Goal: Book appointment/travel/reservation

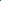
type input "**********"
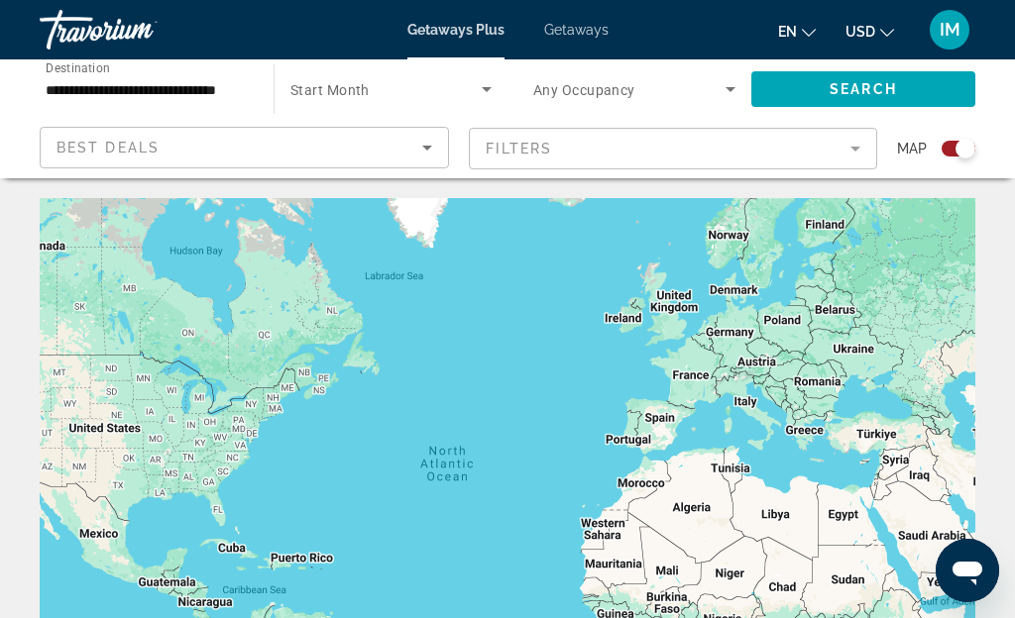
click at [9, 9] on span "Getaways" at bounding box center [576, 30] width 64 height 16
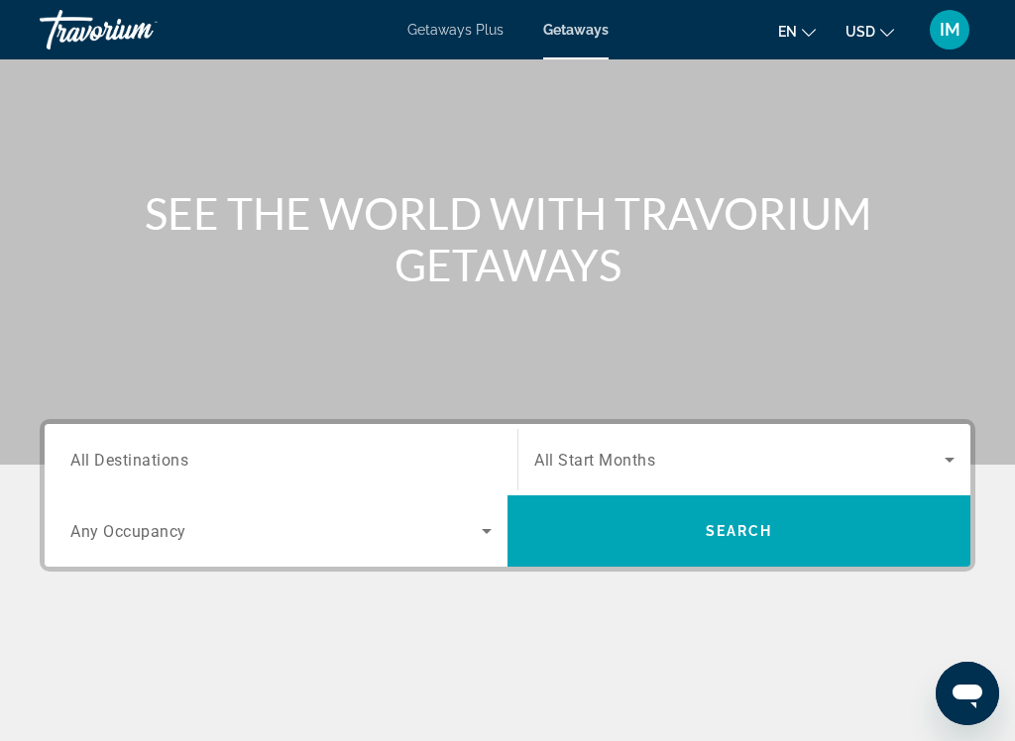
scroll to position [129, 0]
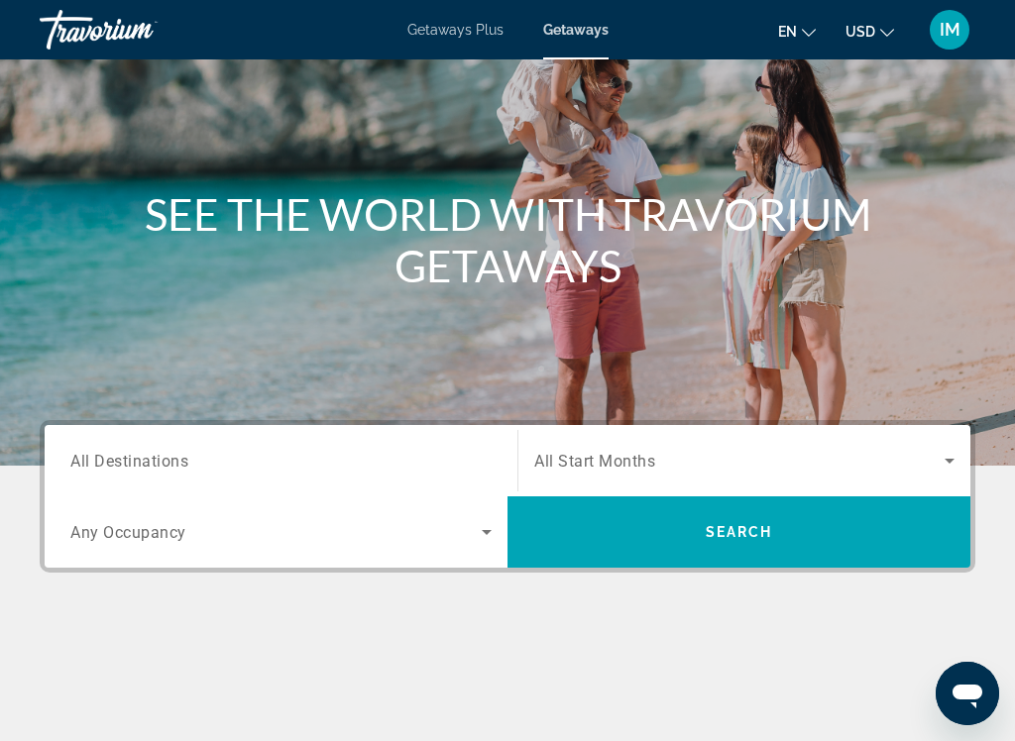
click at [9, 9] on icon "Search widget" at bounding box center [487, 532] width 24 height 24
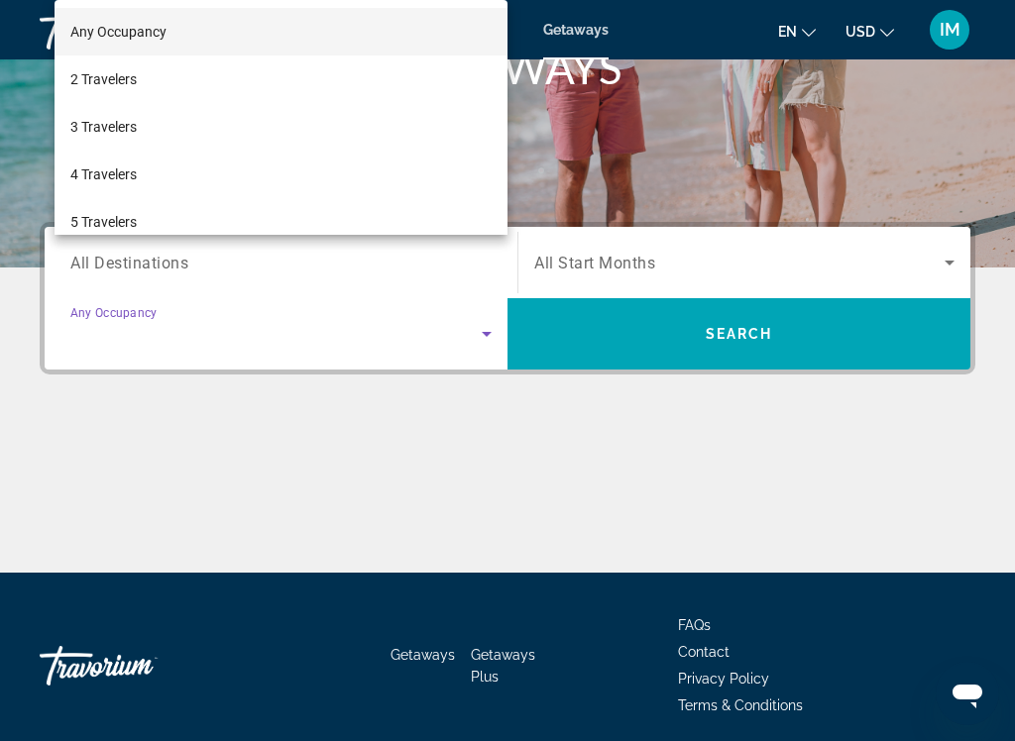
scroll to position [401, 0]
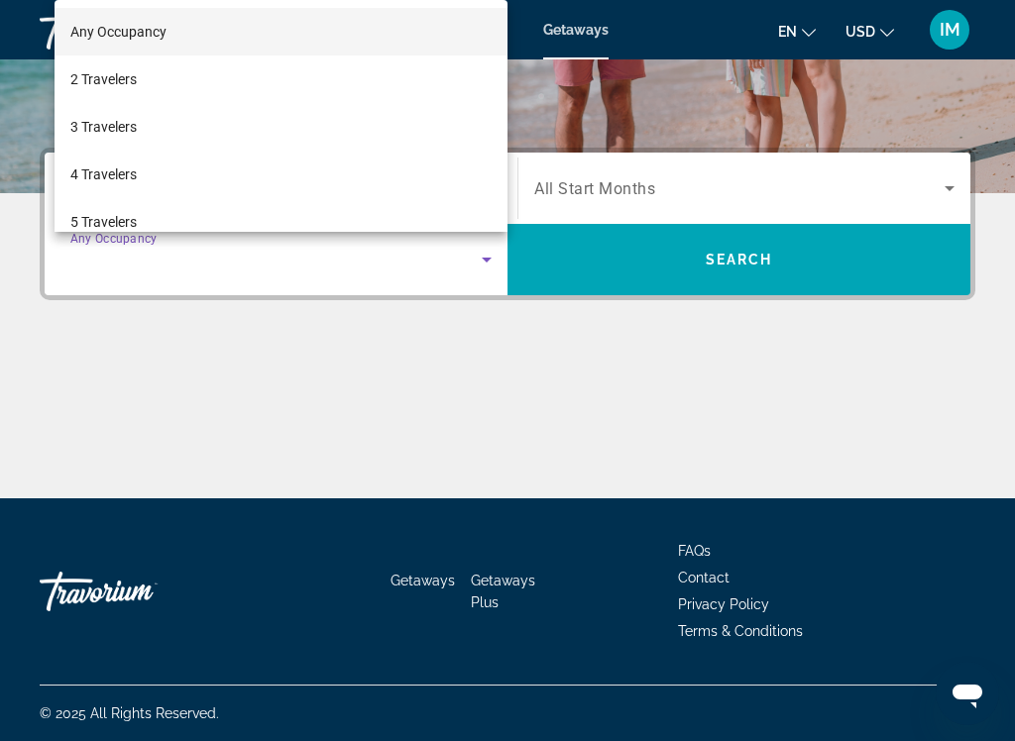
click at [9, 9] on div at bounding box center [507, 370] width 1015 height 741
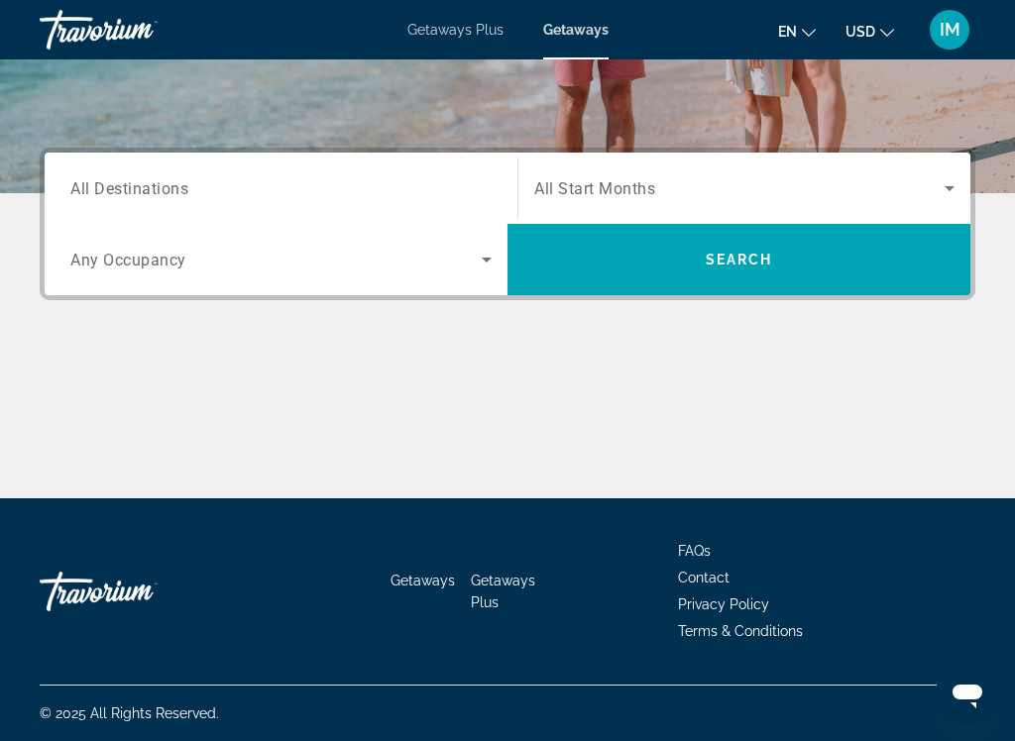
click at [9, 9] on div "Main content" at bounding box center [507, 424] width 935 height 149
click at [9, 9] on span "All Destinations" at bounding box center [129, 187] width 118 height 19
click at [9, 9] on input "Destination All Destinations" at bounding box center [280, 189] width 421 height 24
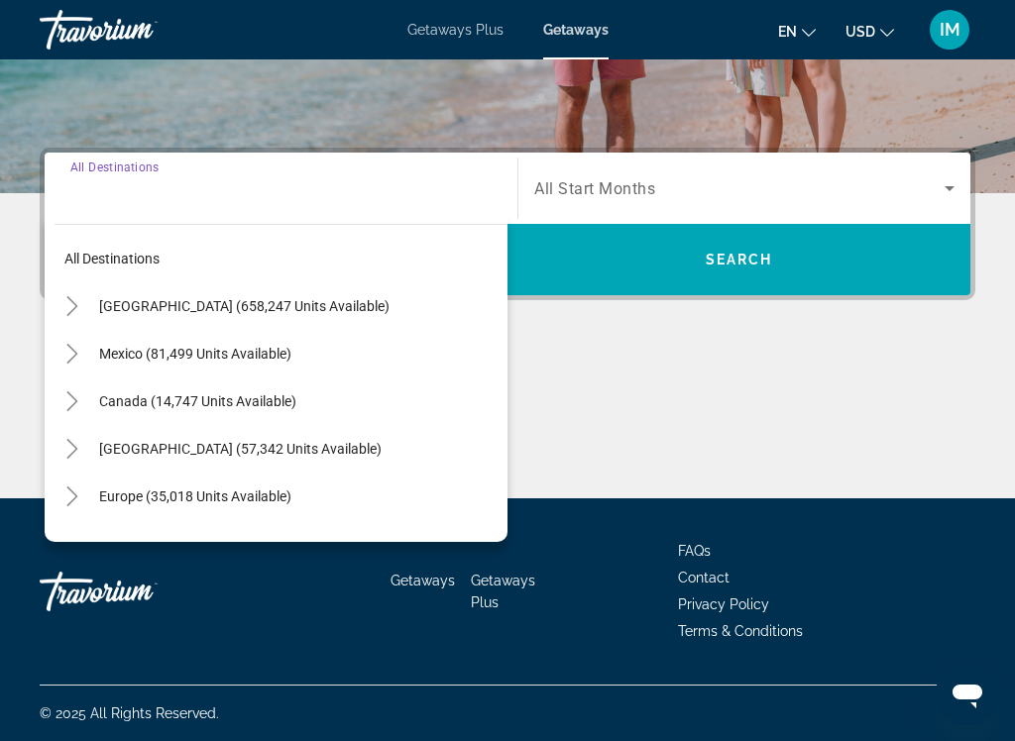
click at [9, 9] on icon "Toggle United States (658,247 units available)" at bounding box center [72, 306] width 20 height 20
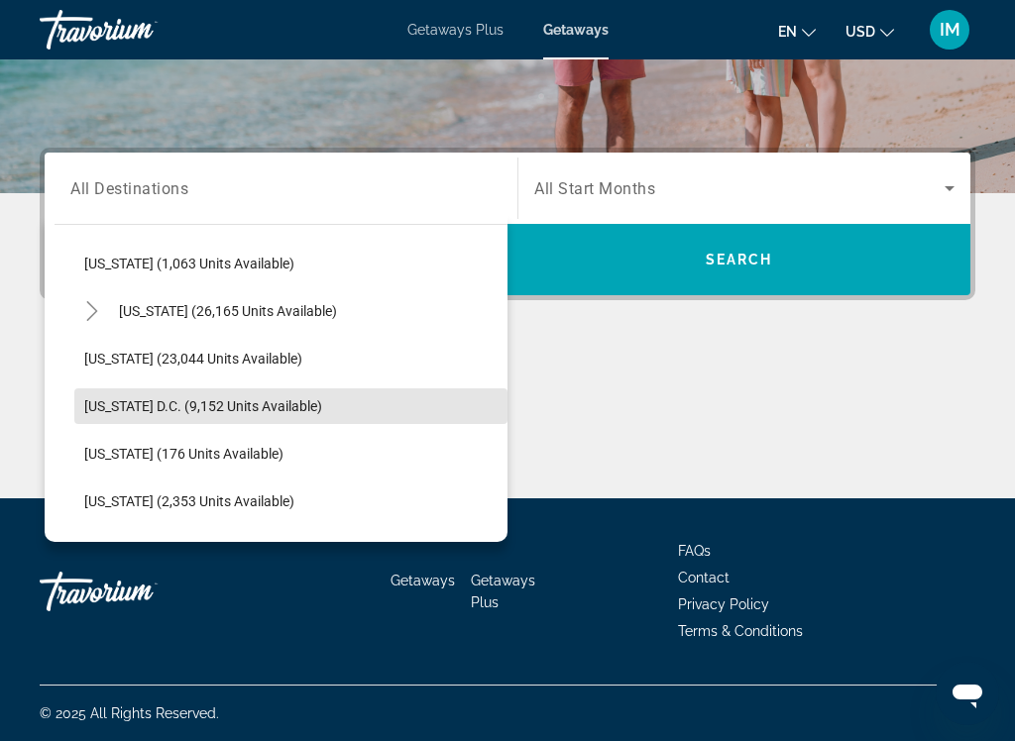
scroll to position [1948, 0]
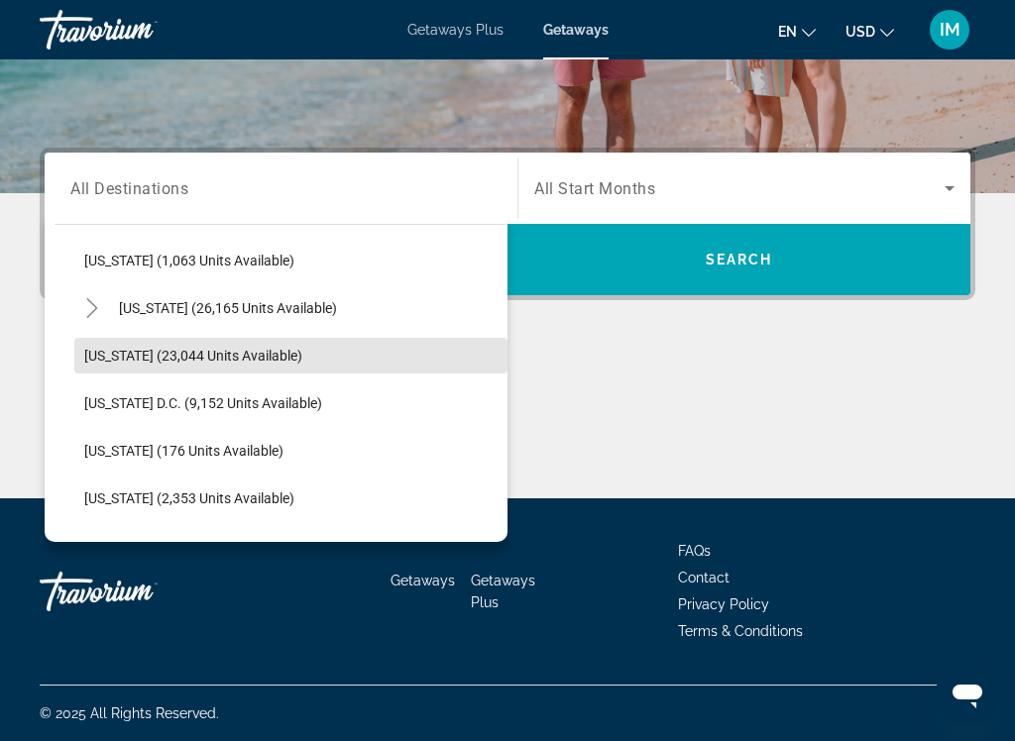
click at [9, 9] on span "Washington (23,044 units available)" at bounding box center [193, 356] width 218 height 16
type input "**********"
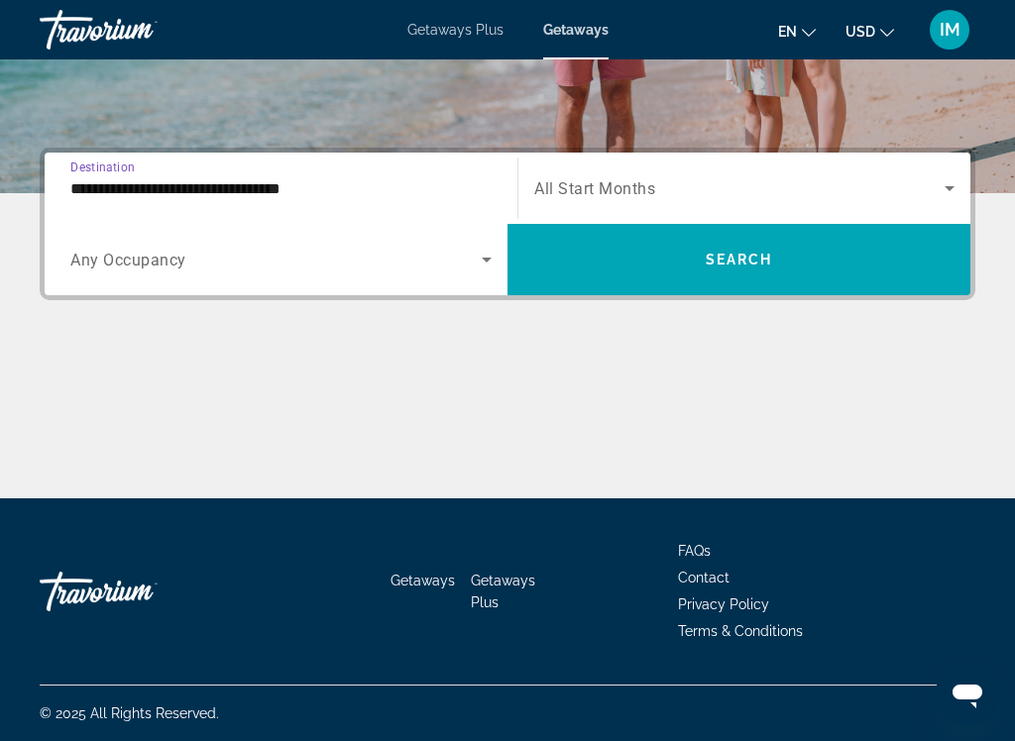
click at [9, 9] on icon "Search widget" at bounding box center [949, 188] width 24 height 24
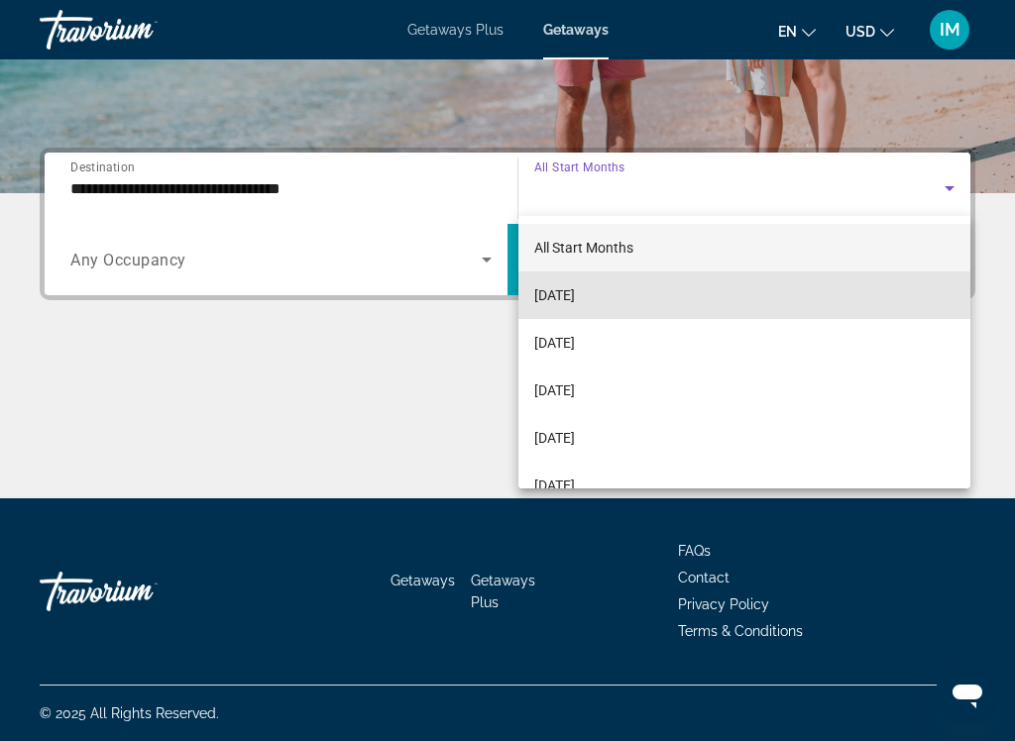
click at [9, 9] on span "[DATE]" at bounding box center [554, 295] width 41 height 24
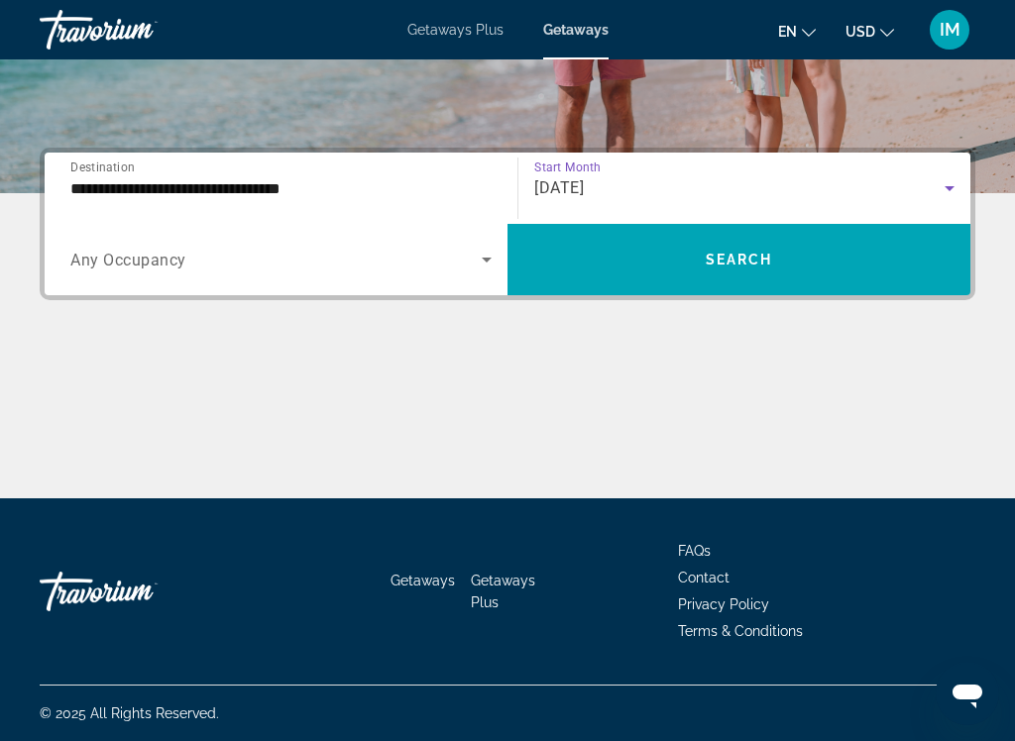
click at [9, 9] on span "Search widget" at bounding box center [738, 260] width 463 height 48
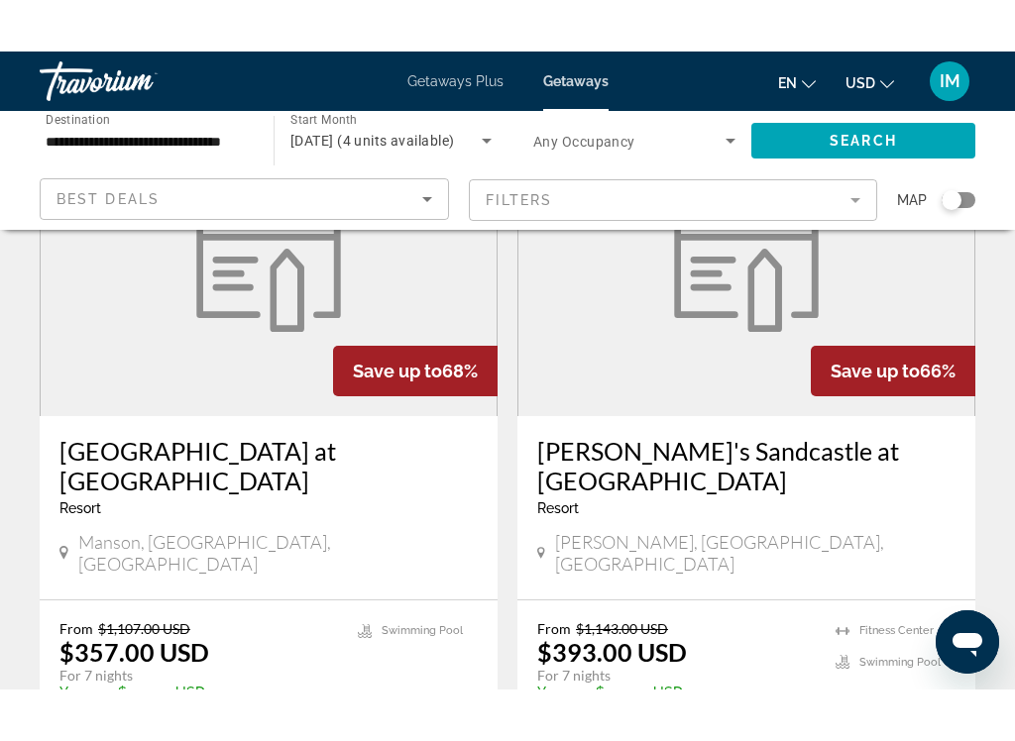
scroll to position [216, 0]
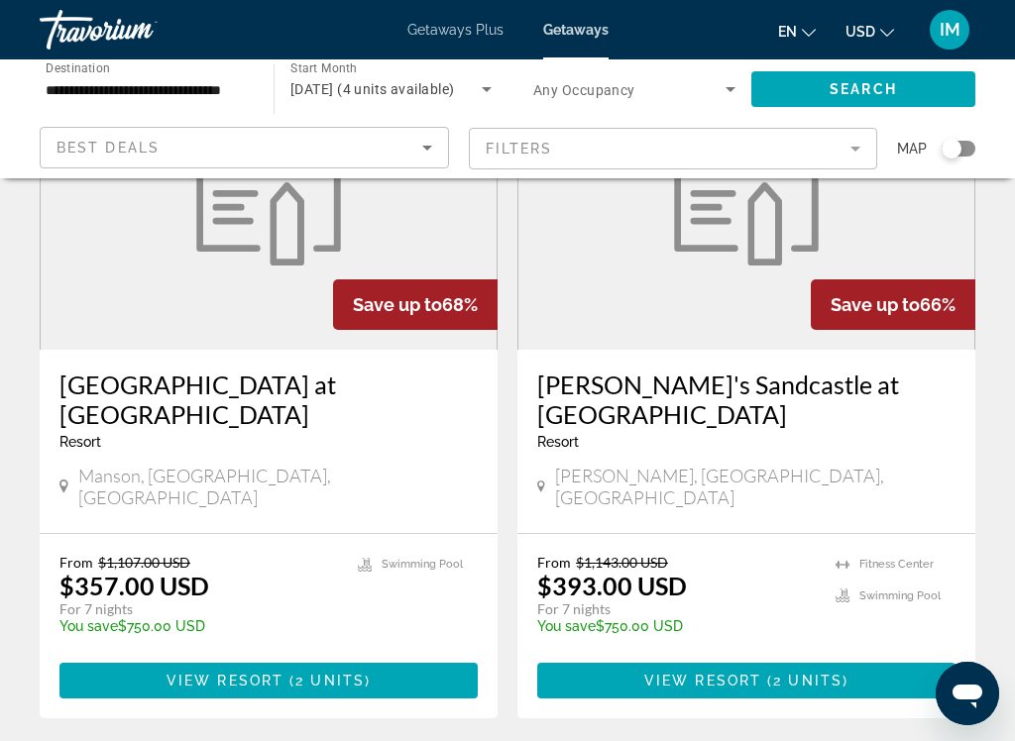
click at [9, 9] on span "( 2 units )" at bounding box center [804, 681] width 87 height 16
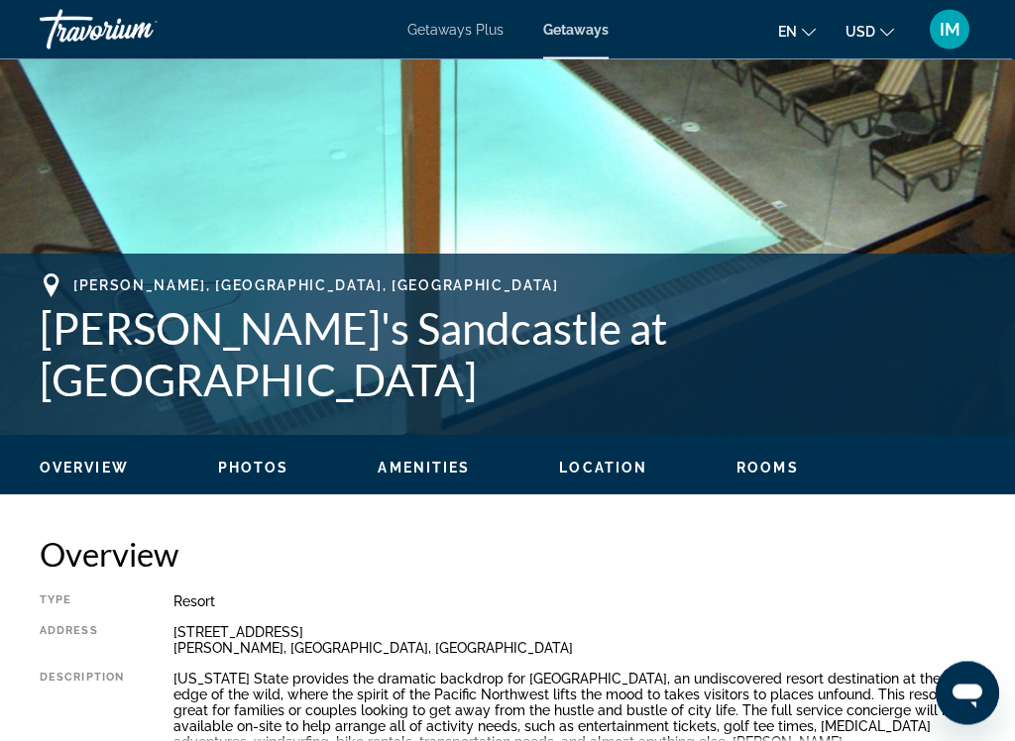
scroll to position [566, 0]
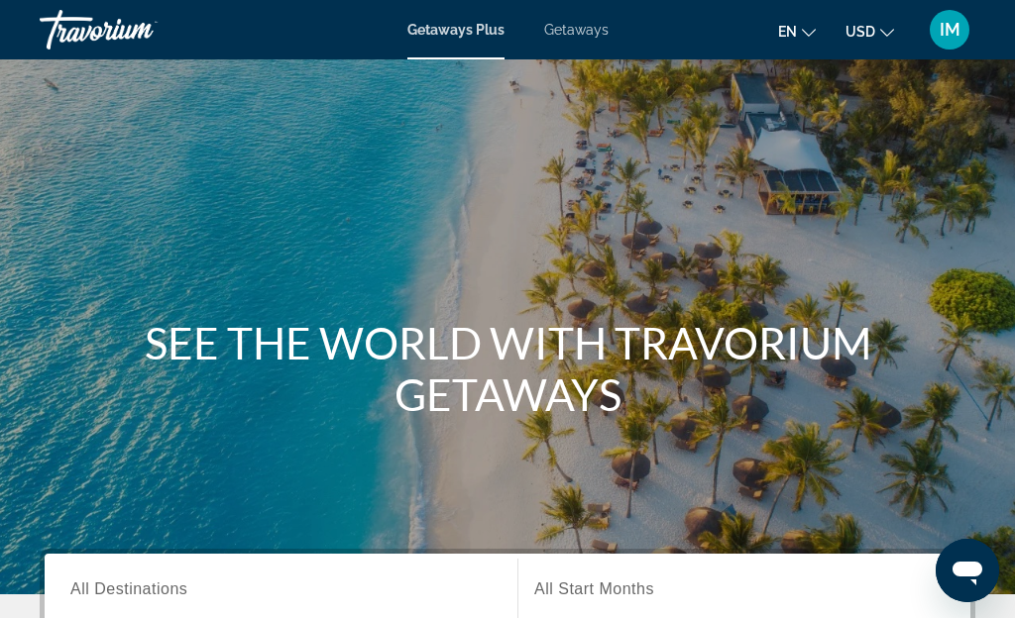
click at [574, 52] on div "Getaways Plus Getaways en English Español Français Italiano Português русский U…" at bounding box center [507, 30] width 1015 height 52
click at [579, 27] on span "Getaways" at bounding box center [576, 30] width 64 height 16
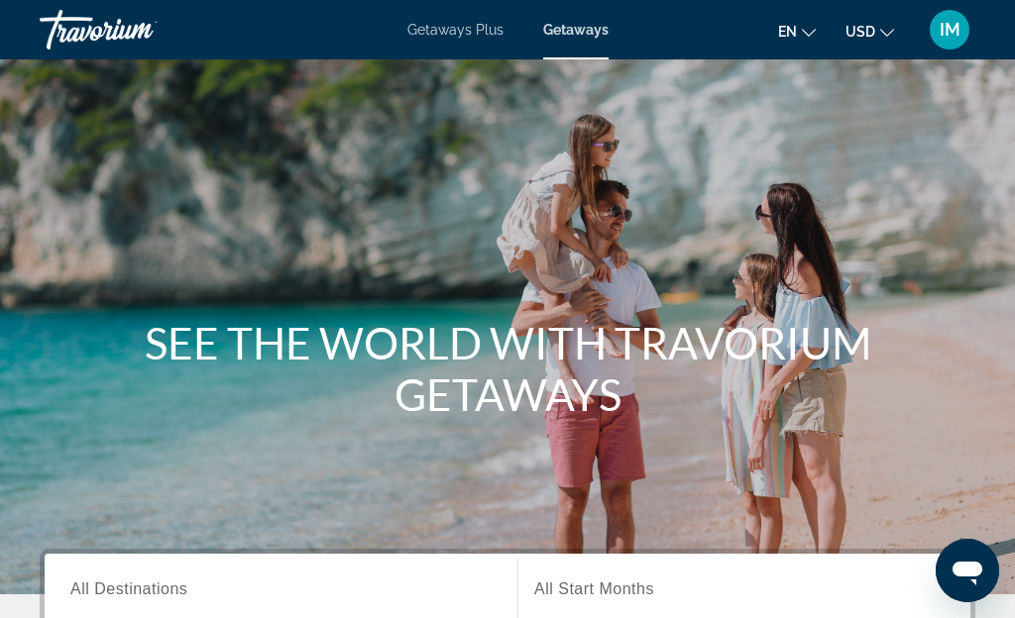
click at [120, 597] on div "Destination All Destinations" at bounding box center [280, 590] width 421 height 56
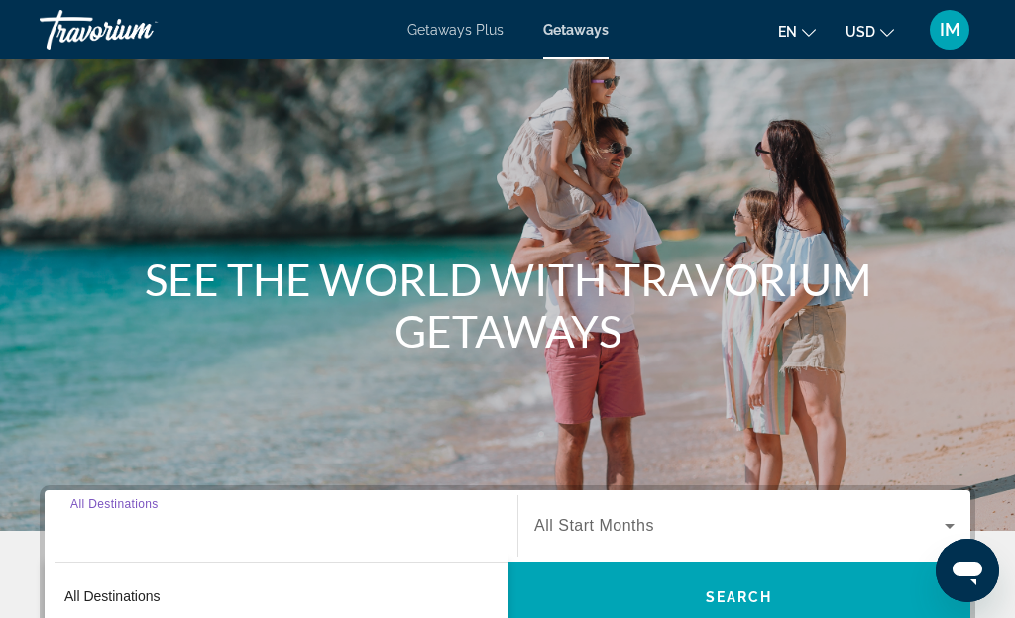
scroll to position [484, 0]
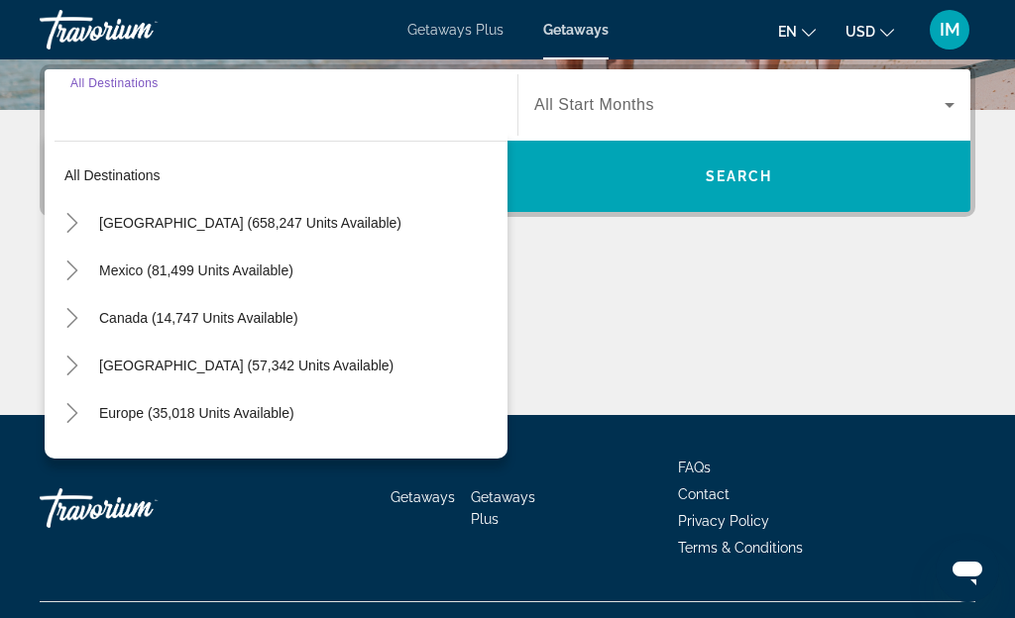
click at [67, 214] on icon "Toggle United States (658,247 units available)" at bounding box center [71, 223] width 11 height 20
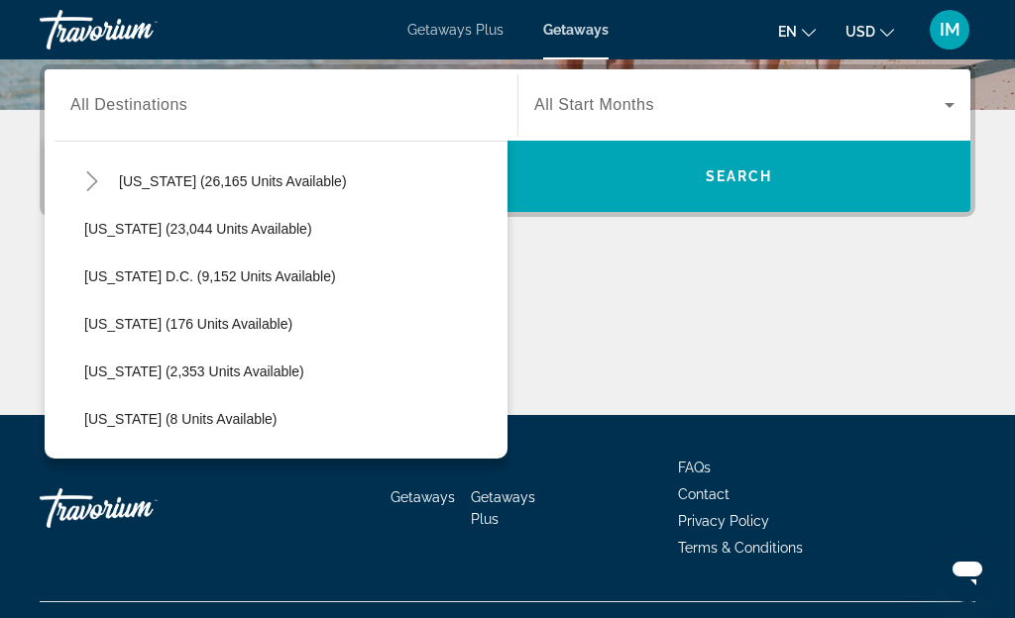
scroll to position [1965, 0]
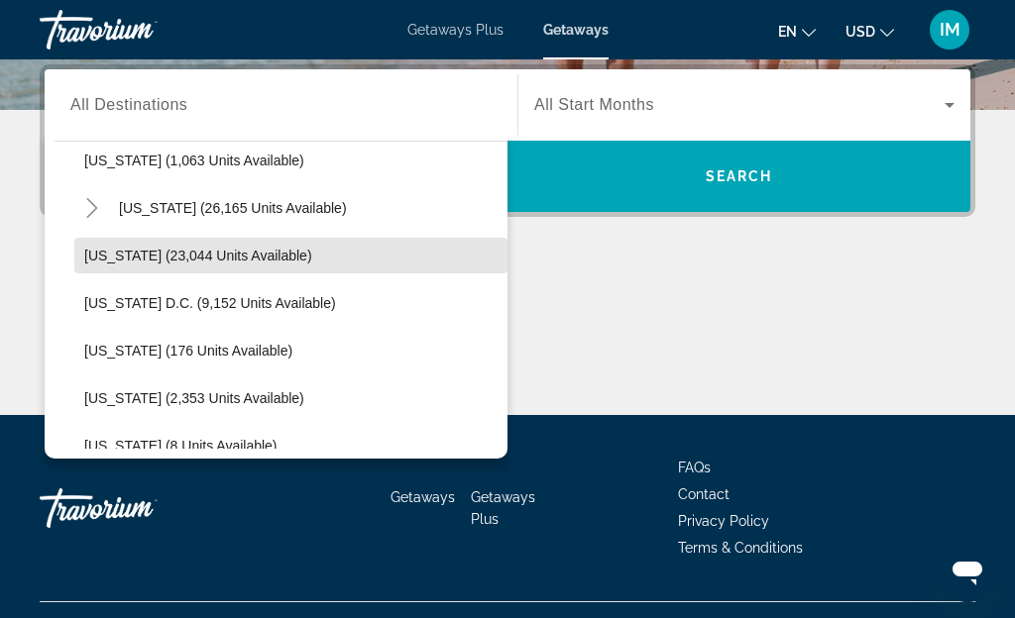
click at [116, 270] on span "Search widget" at bounding box center [290, 256] width 433 height 48
type input "**********"
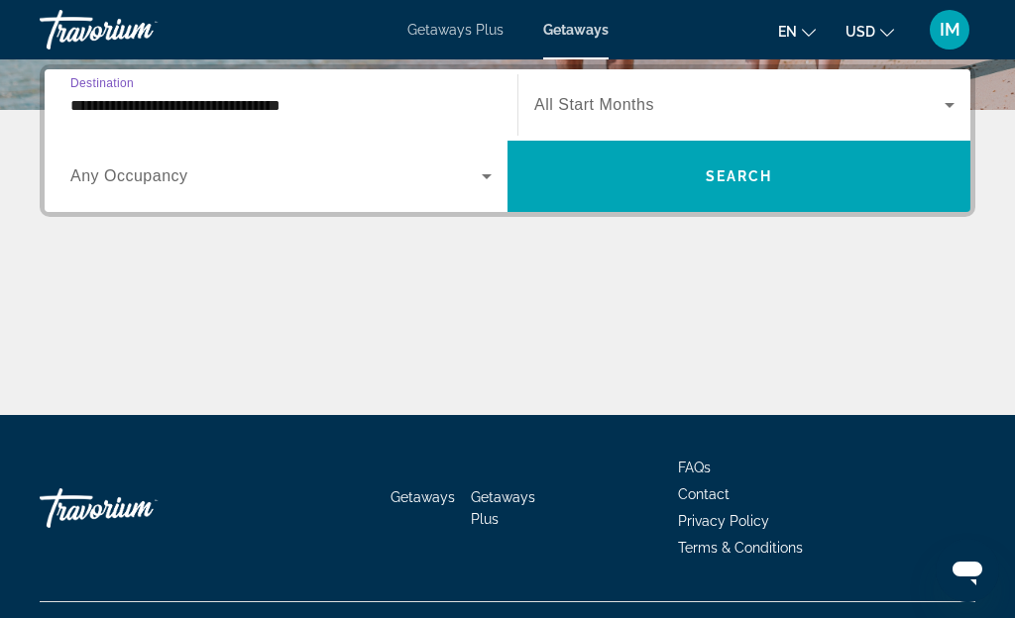
click at [585, 116] on span "Search widget" at bounding box center [739, 105] width 410 height 24
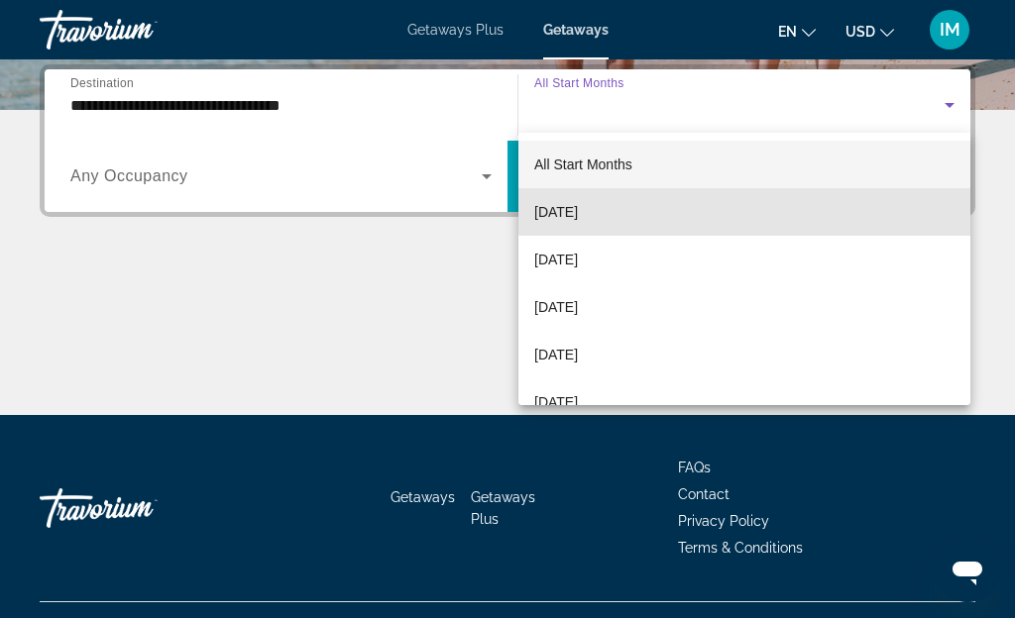
click at [557, 209] on span "[DATE]" at bounding box center [556, 212] width 44 height 24
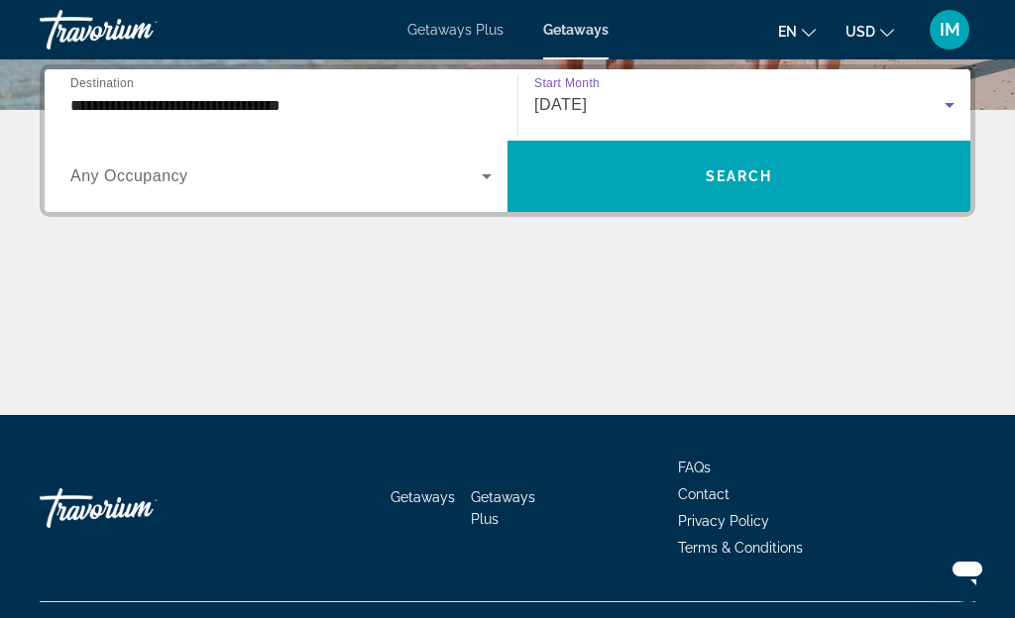
click at [719, 179] on span "Search" at bounding box center [738, 176] width 67 height 16
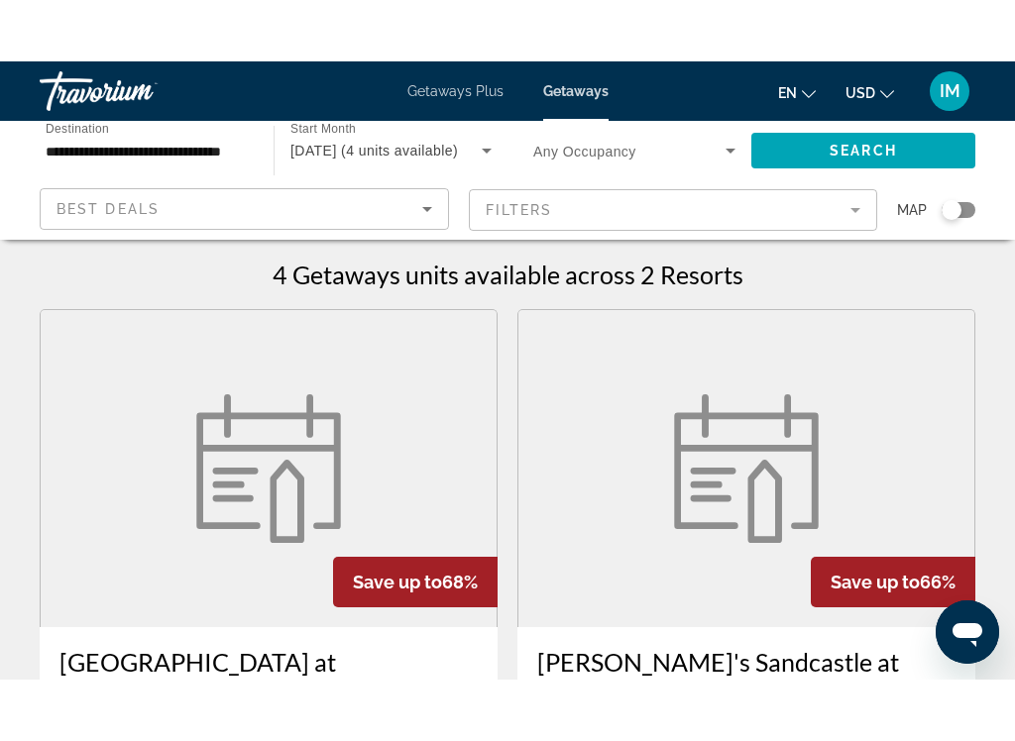
scroll to position [106, 0]
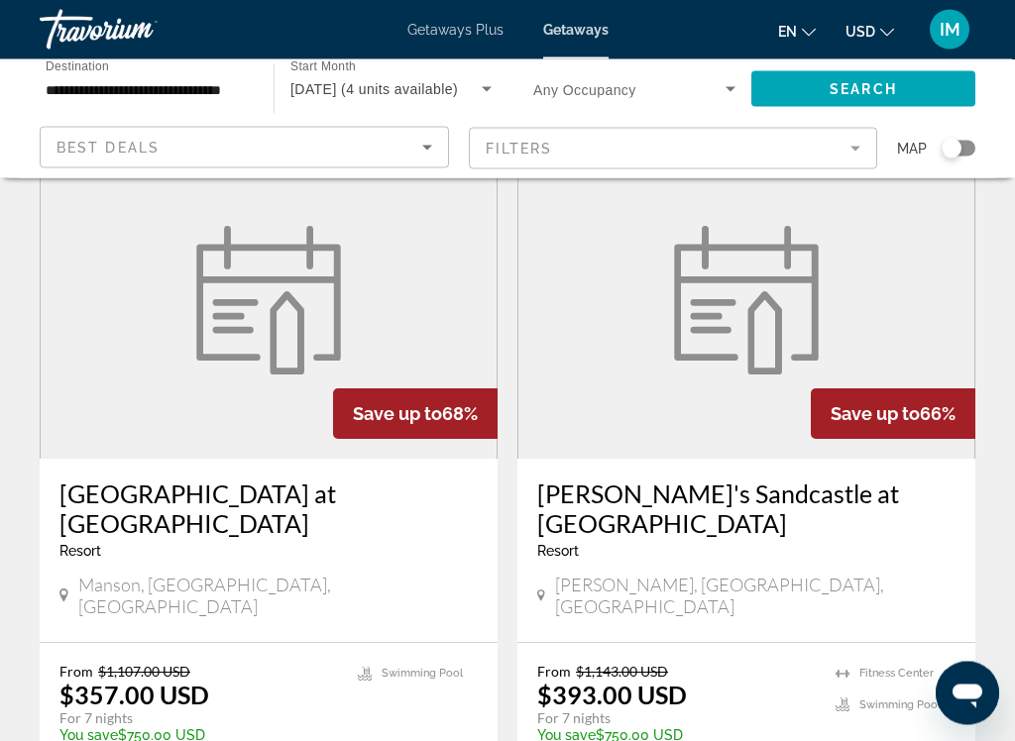
click at [197, 342] on img "Main content" at bounding box center [268, 301] width 168 height 149
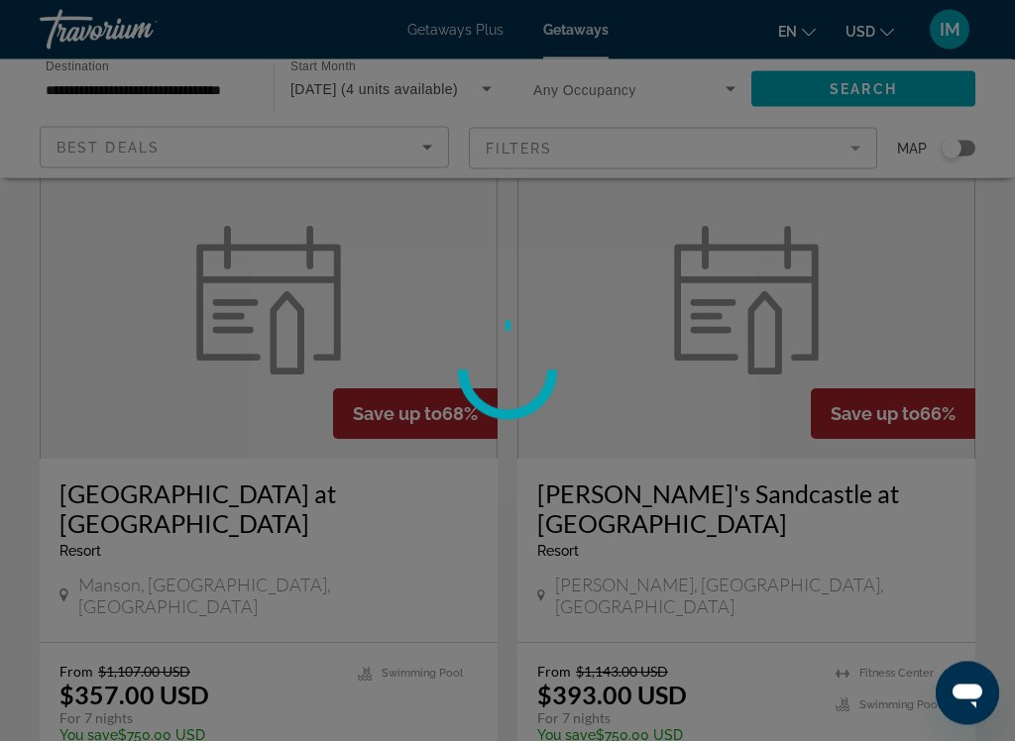
scroll to position [107, 0]
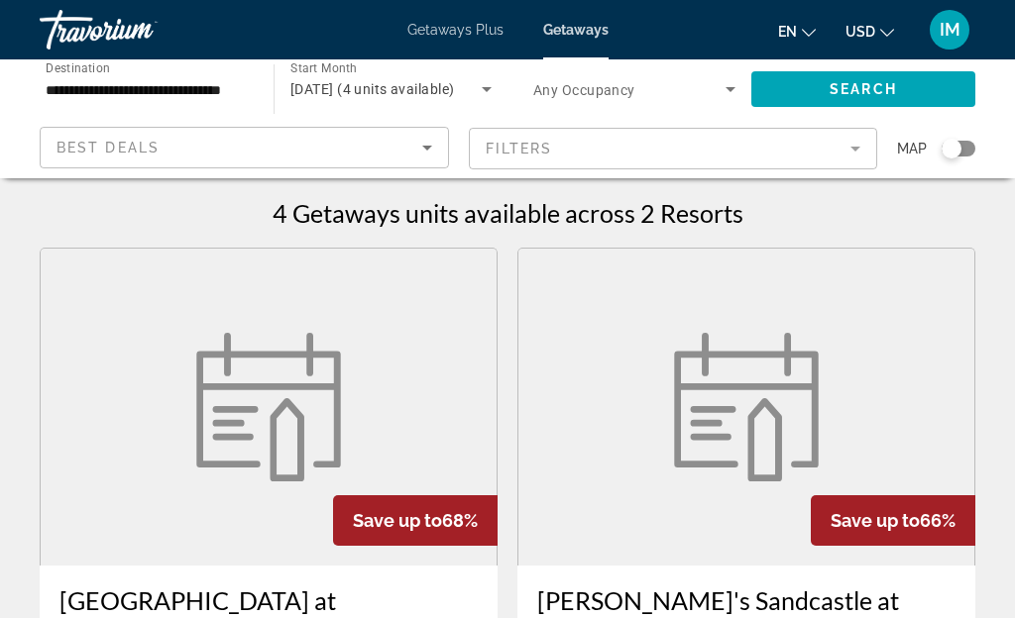
click at [452, 37] on span "Getaways Plus" at bounding box center [455, 30] width 96 height 16
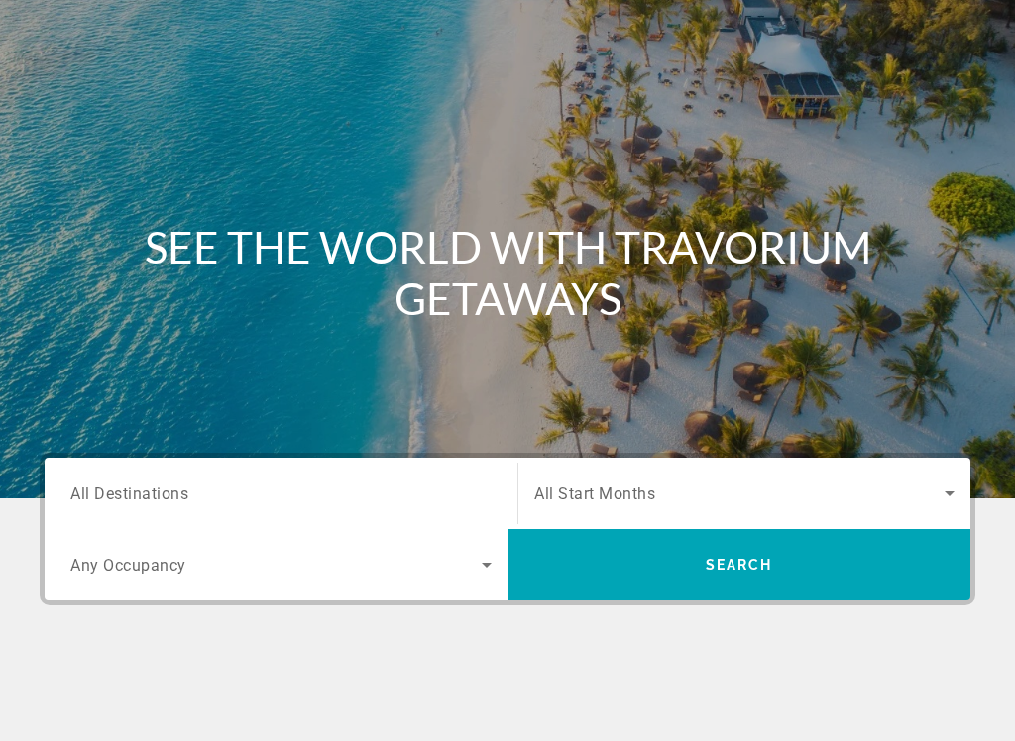
scroll to position [93, 0]
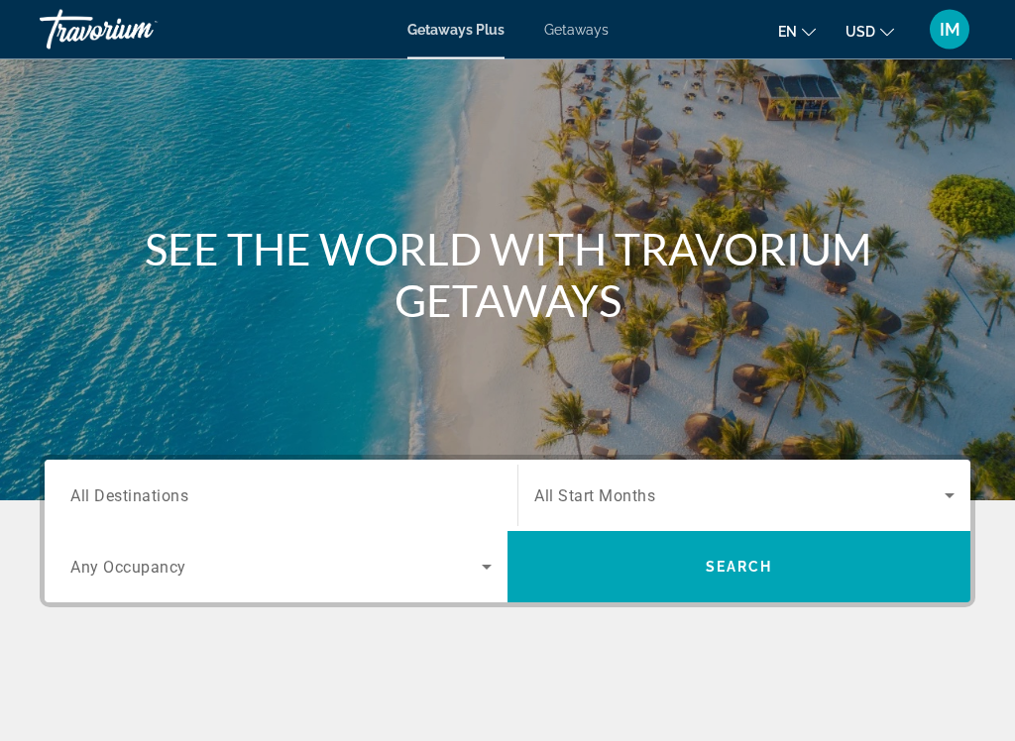
click at [159, 494] on span "All Destinations" at bounding box center [129, 495] width 118 height 19
click at [159, 494] on input "Destination All Destinations" at bounding box center [280, 497] width 421 height 24
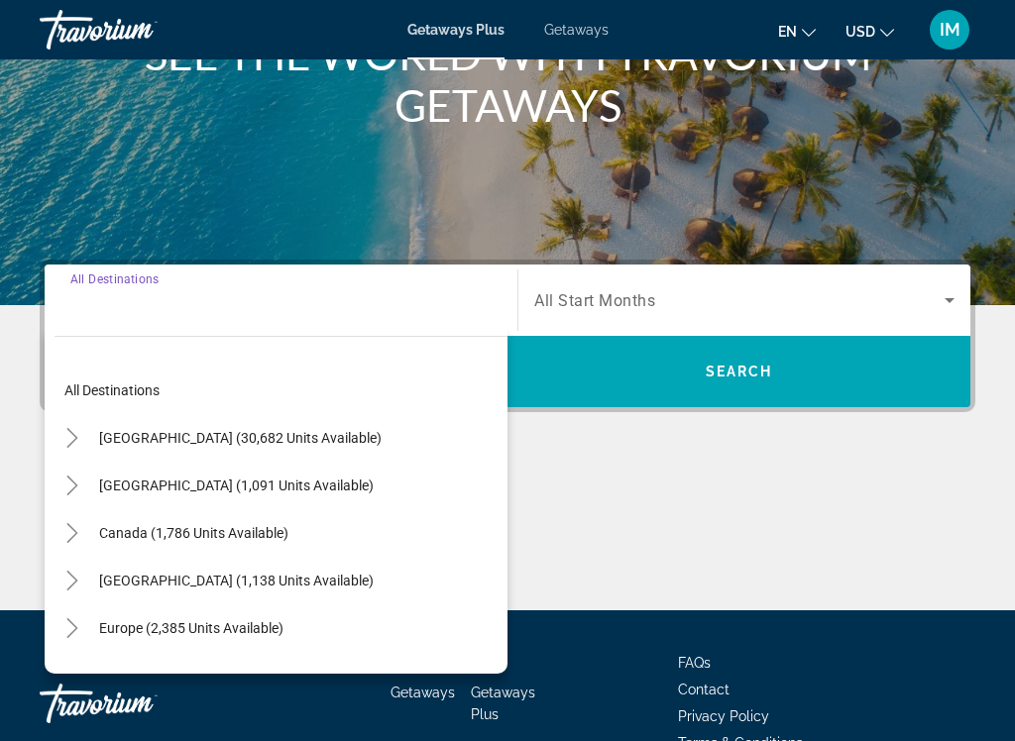
scroll to position [401, 0]
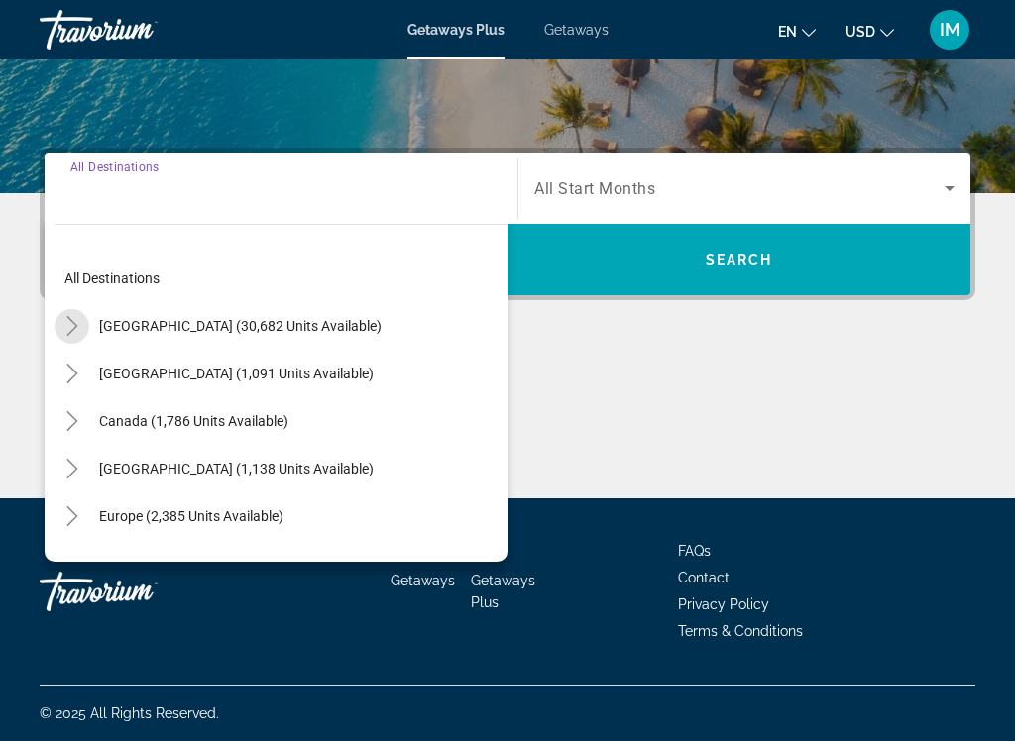
click at [60, 321] on mat-icon "Toggle United States (30,682 units available)" at bounding box center [71, 326] width 35 height 35
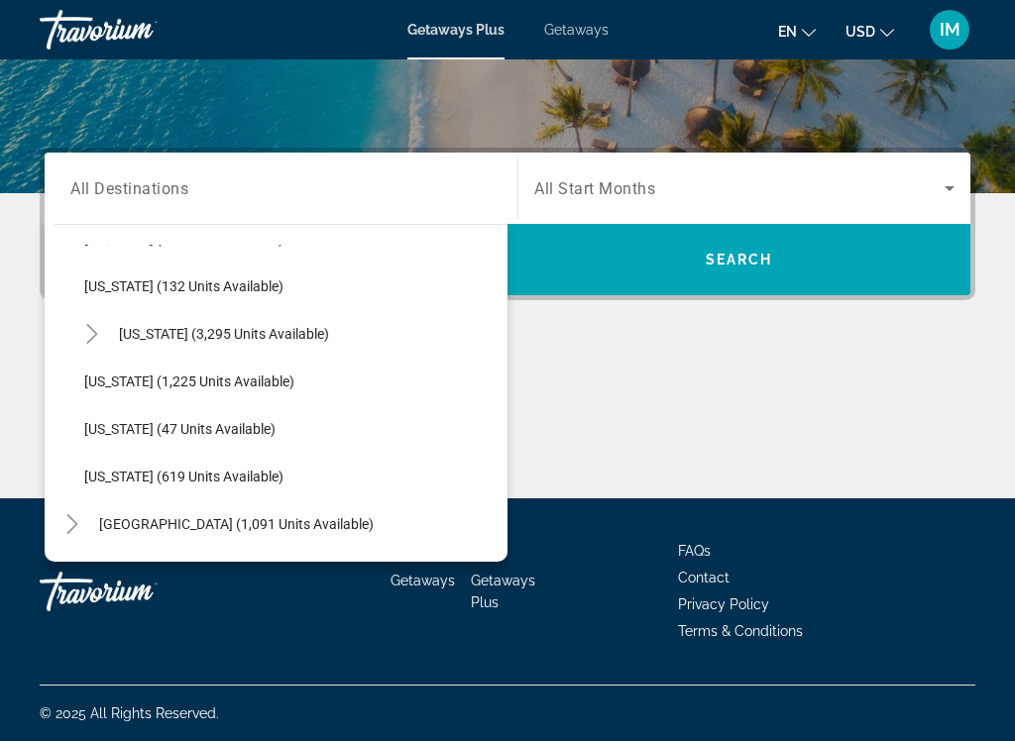
scroll to position [1698, 0]
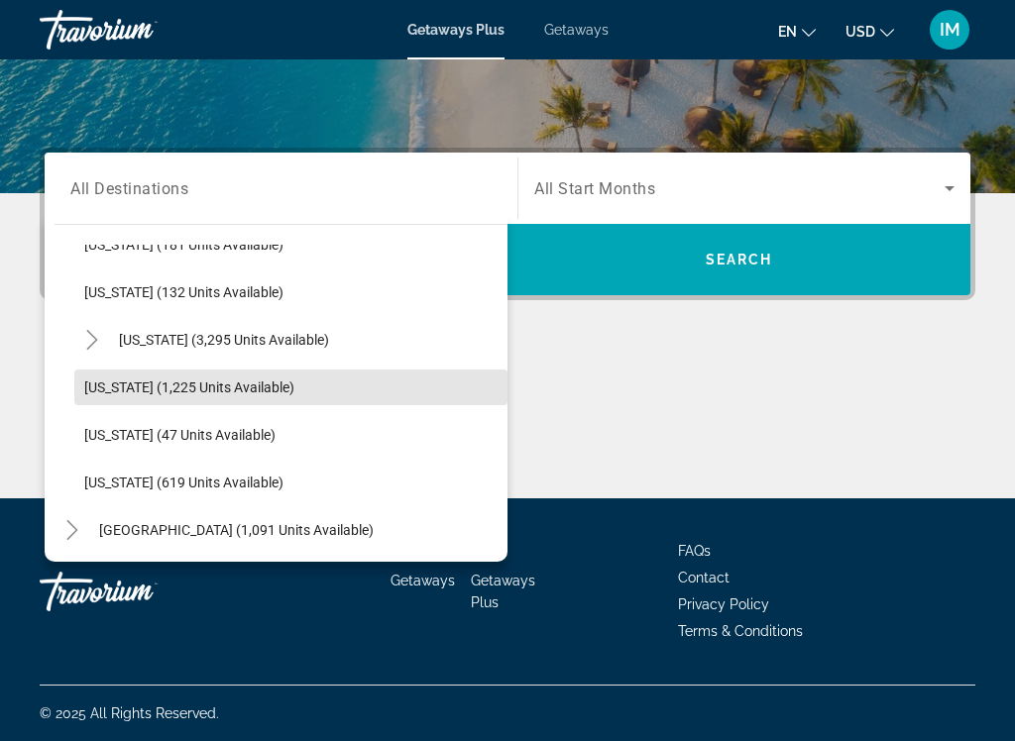
click at [100, 379] on span "[US_STATE] (1,225 units available)" at bounding box center [189, 387] width 210 height 16
type input "**********"
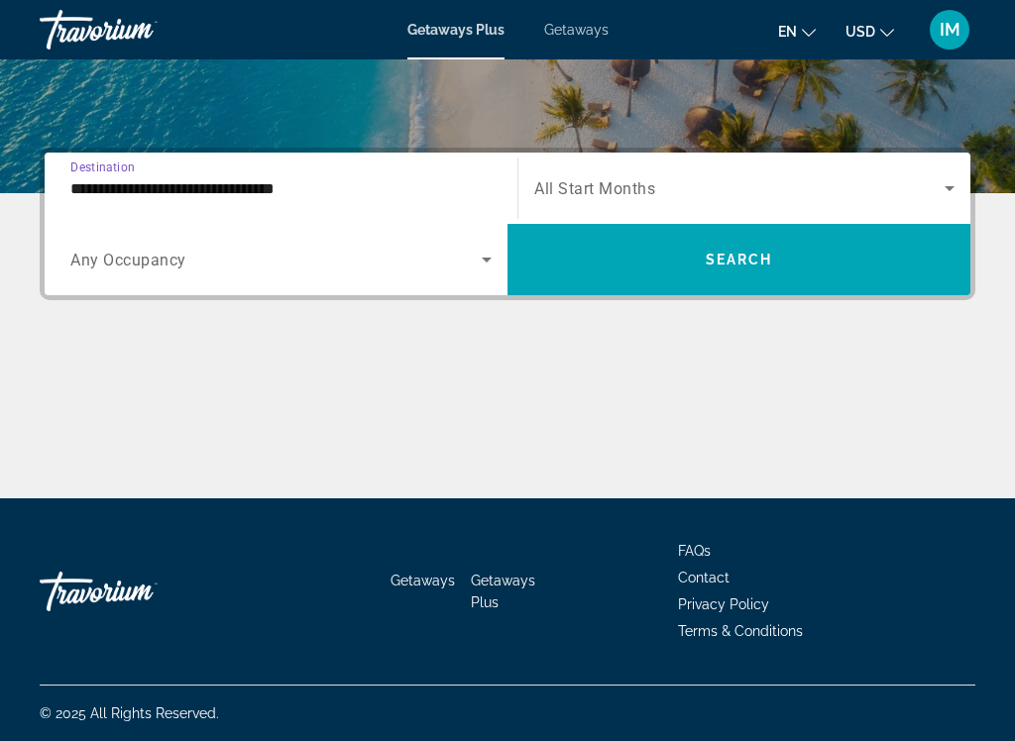
click at [655, 198] on span "Search widget" at bounding box center [739, 188] width 410 height 24
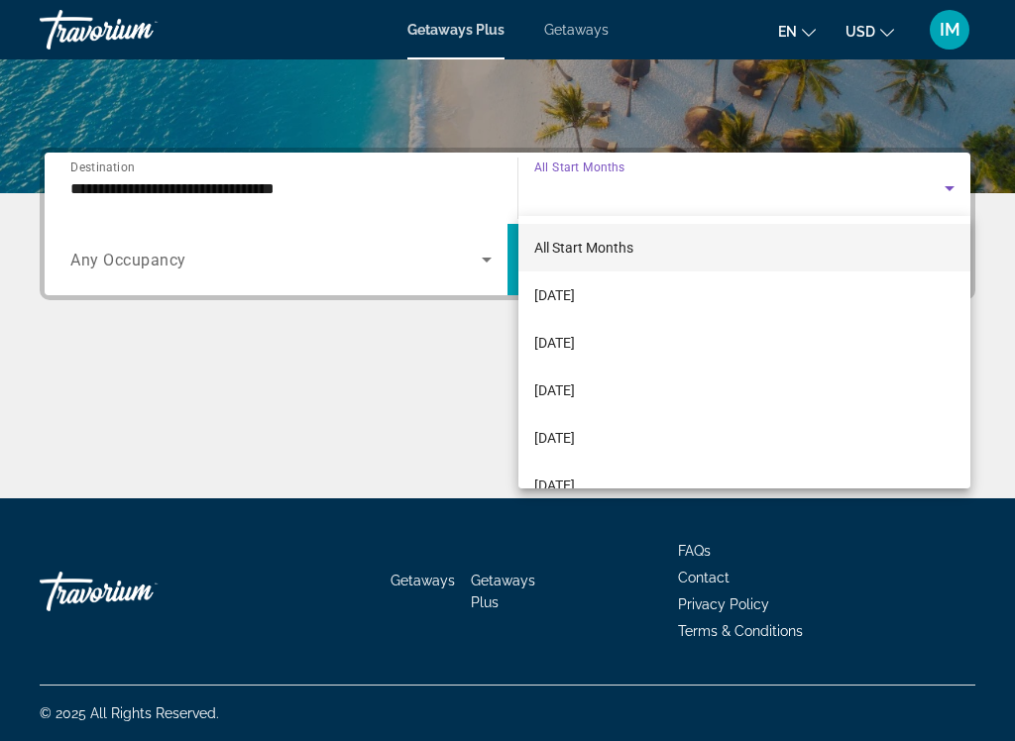
click at [575, 301] on span "[DATE]" at bounding box center [554, 295] width 41 height 24
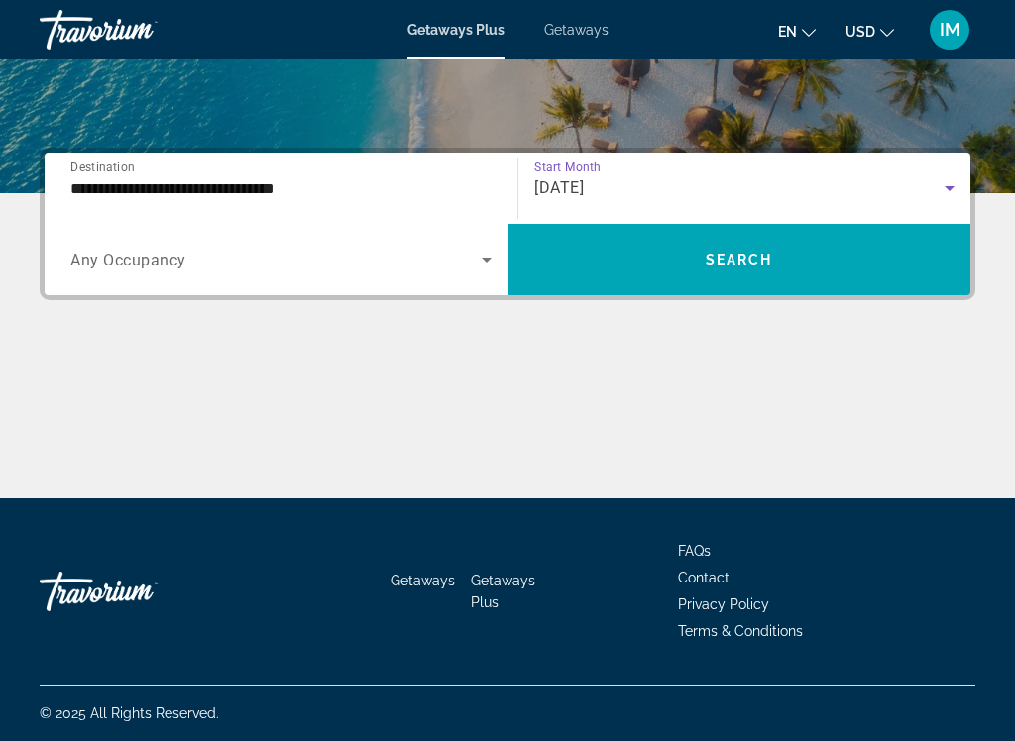
click at [724, 277] on span "Search widget" at bounding box center [738, 260] width 463 height 48
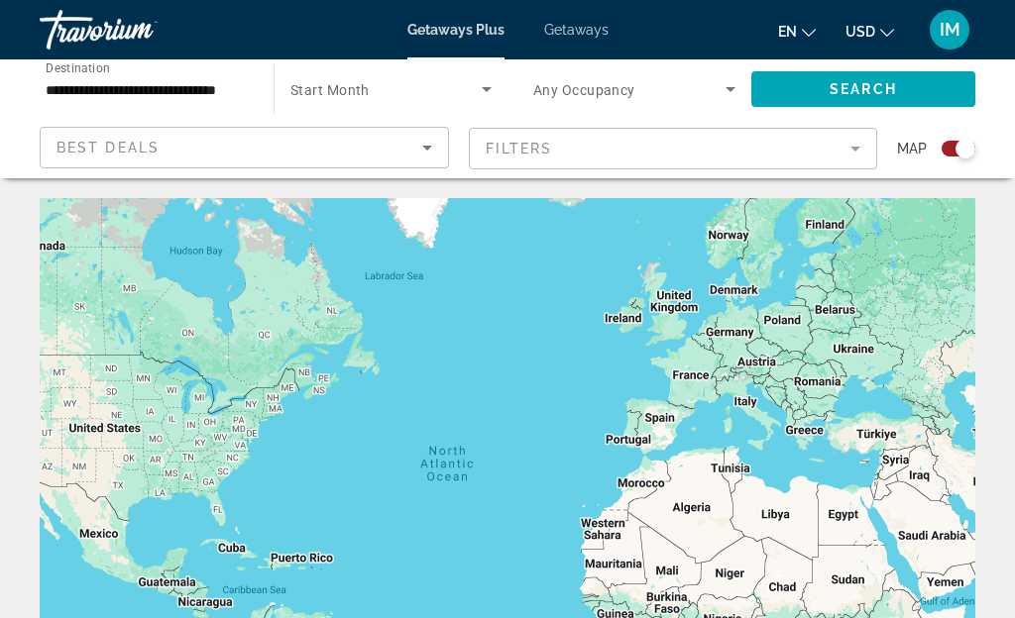
click at [862, 94] on span "Search" at bounding box center [862, 89] width 67 height 16
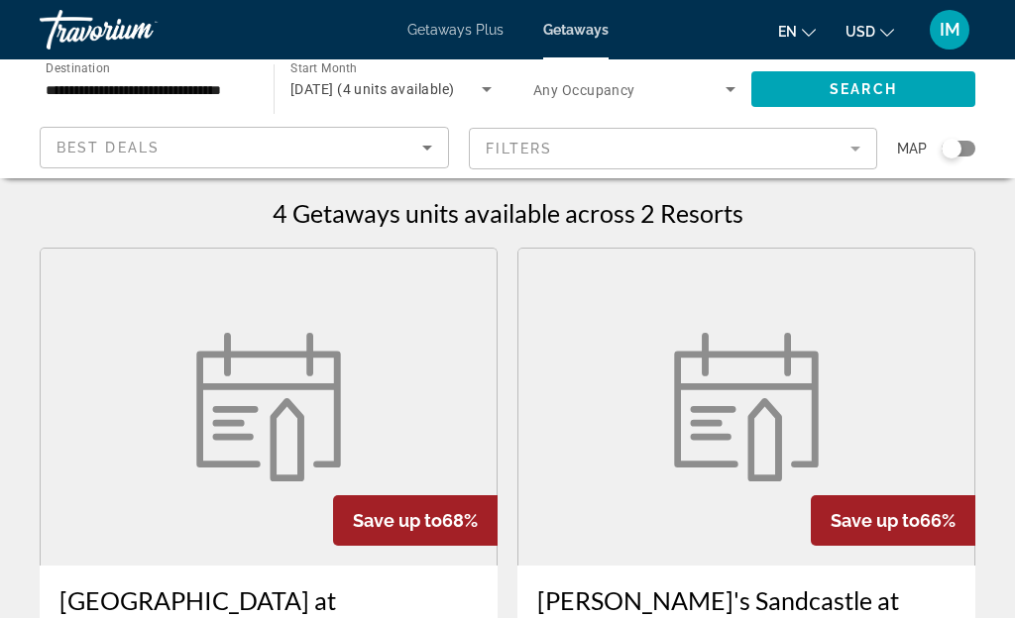
click at [480, 100] on icon "Search widget" at bounding box center [487, 89] width 24 height 24
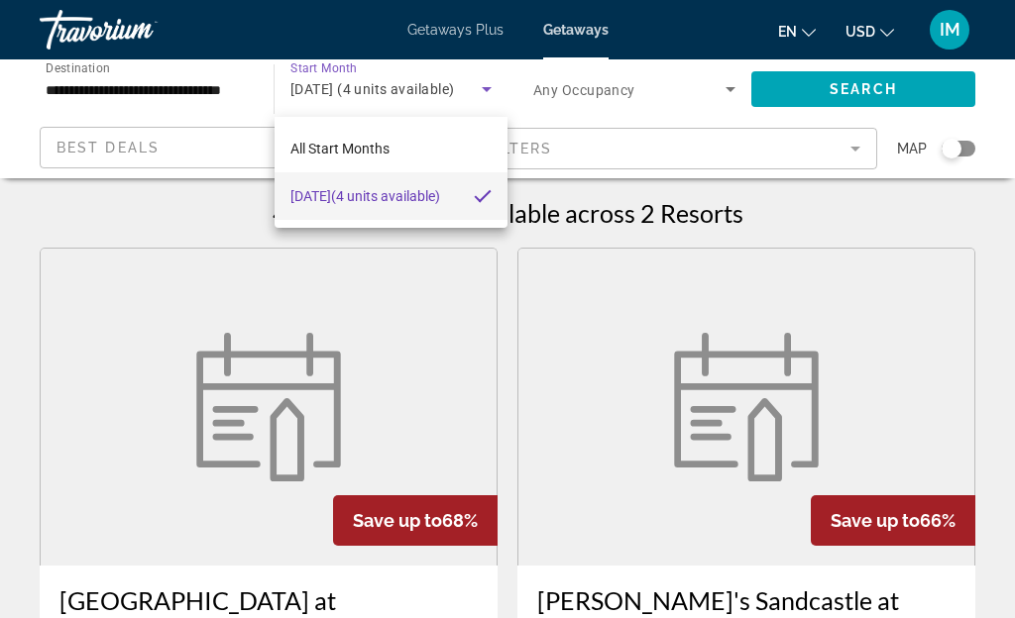
click at [133, 226] on div at bounding box center [507, 309] width 1015 height 618
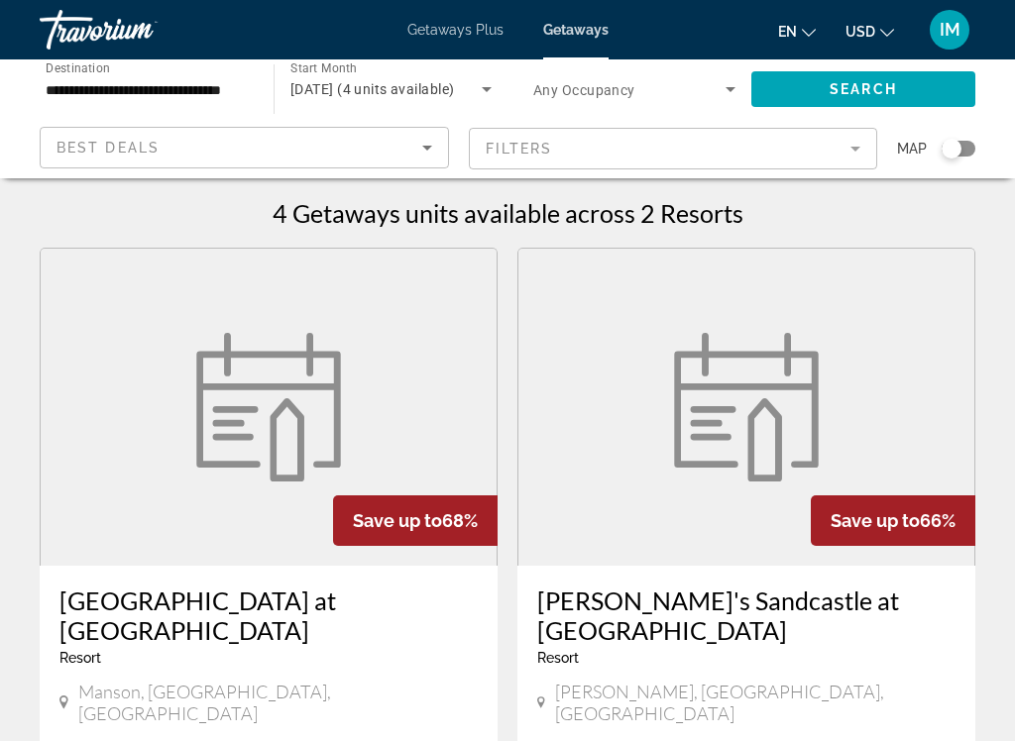
click at [476, 99] on icon "Search widget" at bounding box center [487, 89] width 24 height 24
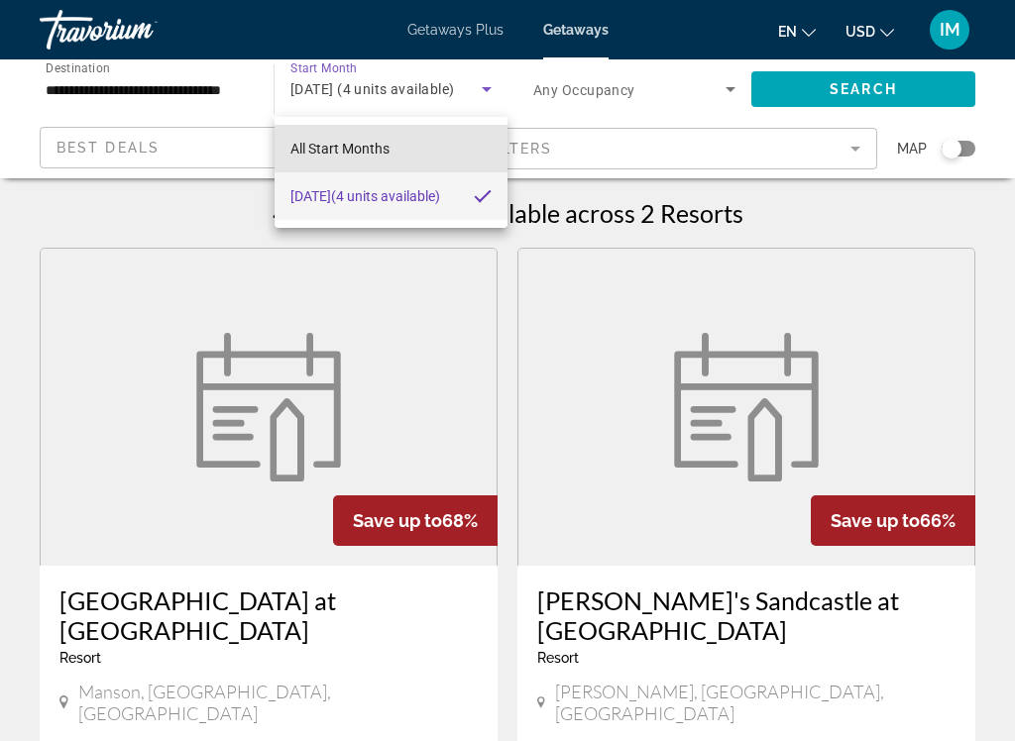
click at [347, 150] on span "All Start Months" at bounding box center [339, 149] width 99 height 16
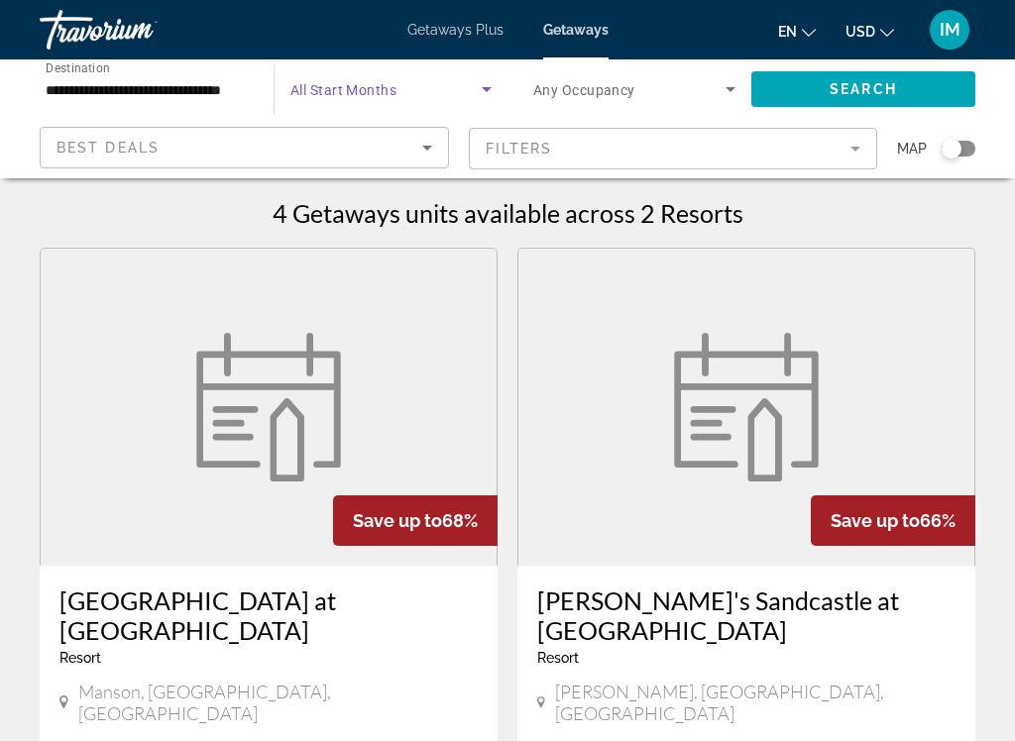
click at [326, 79] on span "Search widget" at bounding box center [385, 89] width 191 height 24
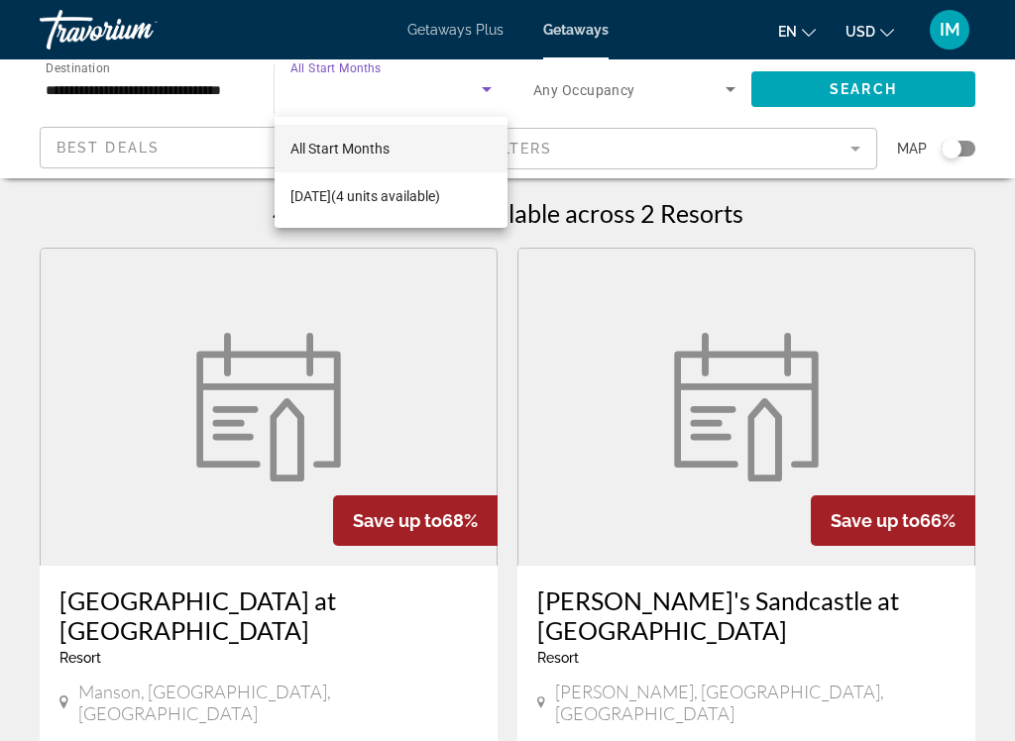
click at [730, 96] on div at bounding box center [507, 370] width 1015 height 741
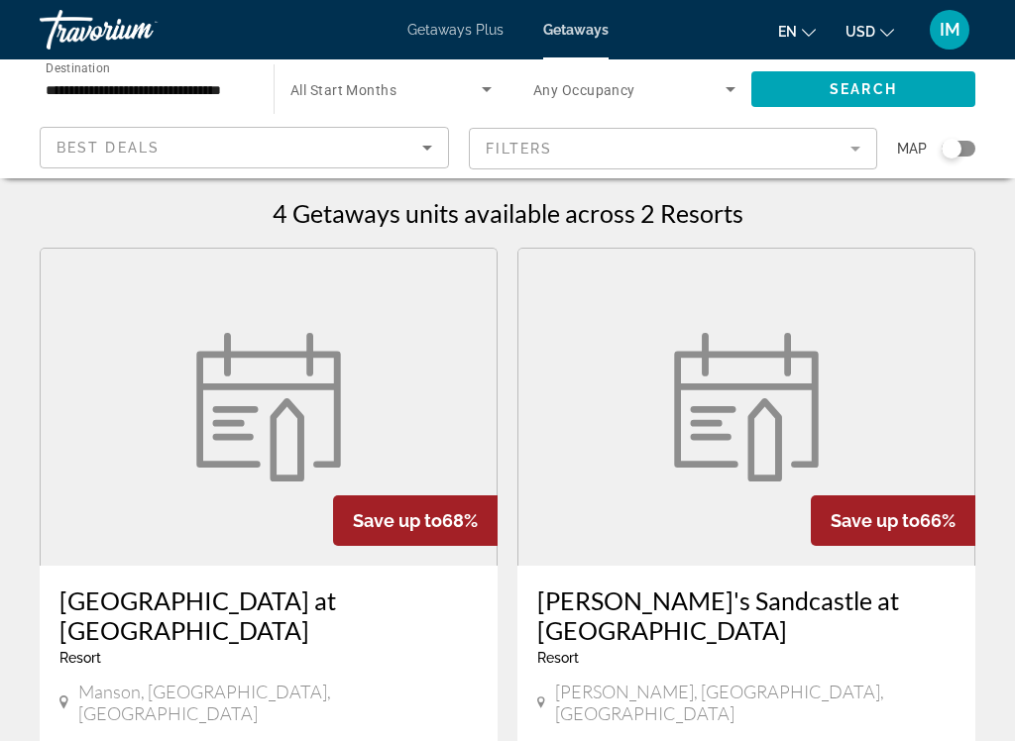
click at [714, 100] on span "Search widget" at bounding box center [629, 89] width 192 height 24
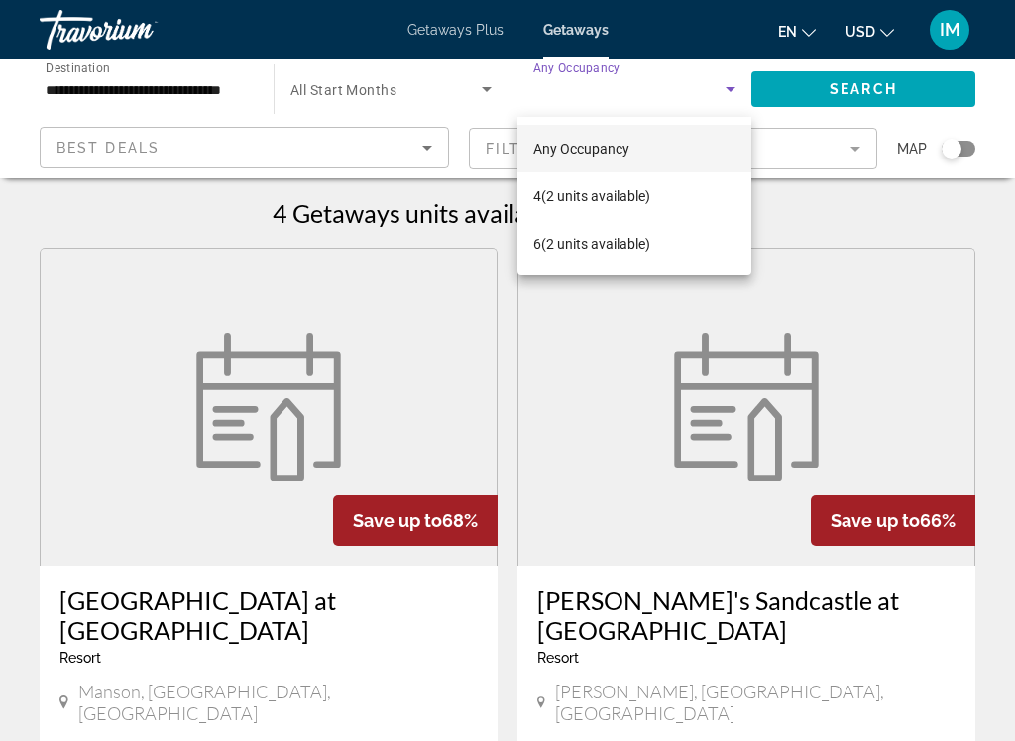
click at [823, 234] on div at bounding box center [507, 370] width 1015 height 741
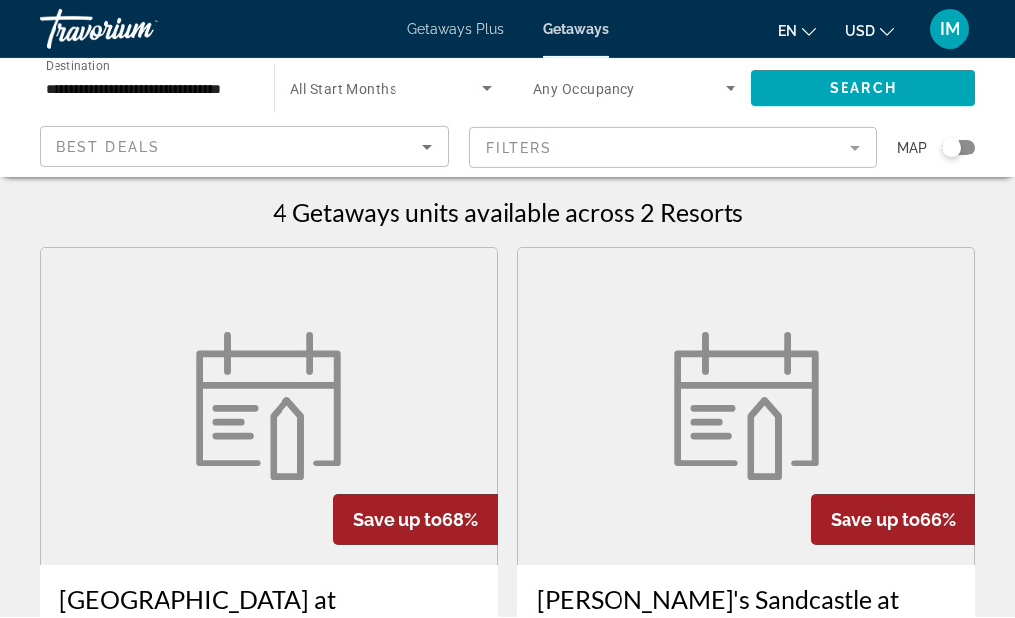
scroll to position [29, 0]
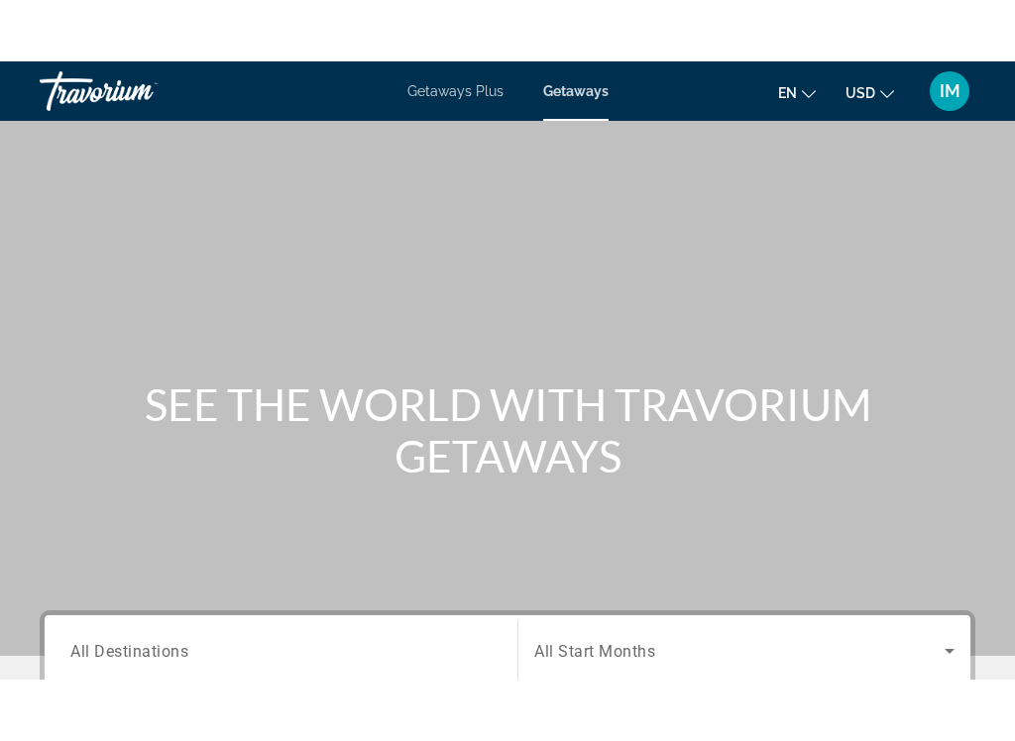
scroll to position [122, 0]
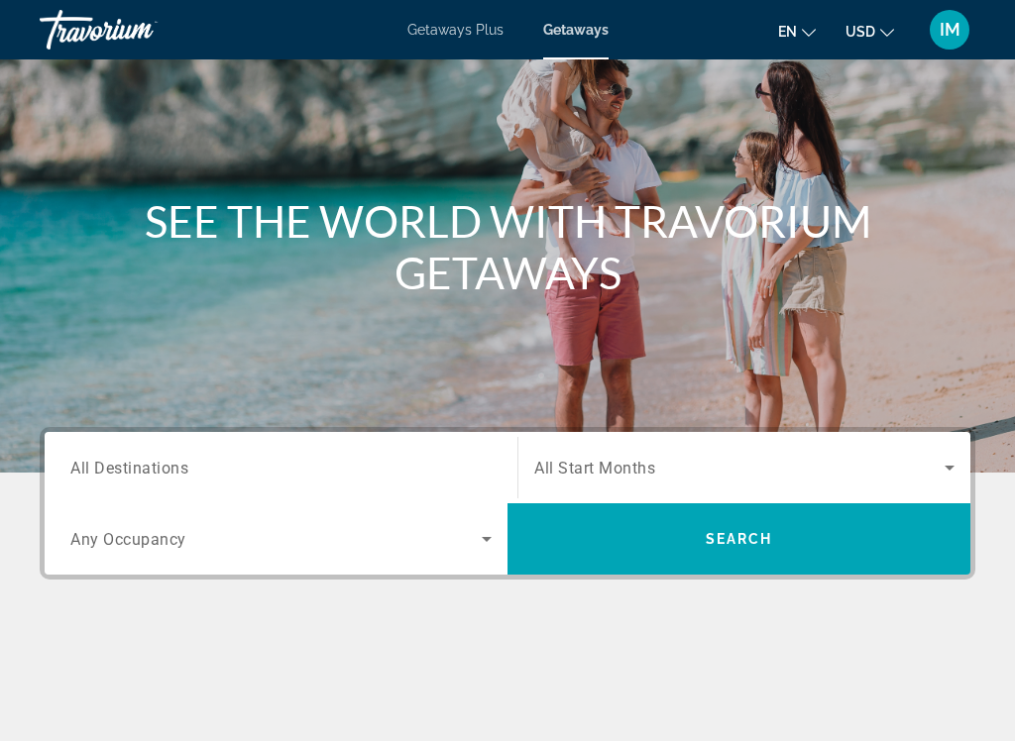
click at [605, 468] on span "All Start Months" at bounding box center [594, 468] width 121 height 19
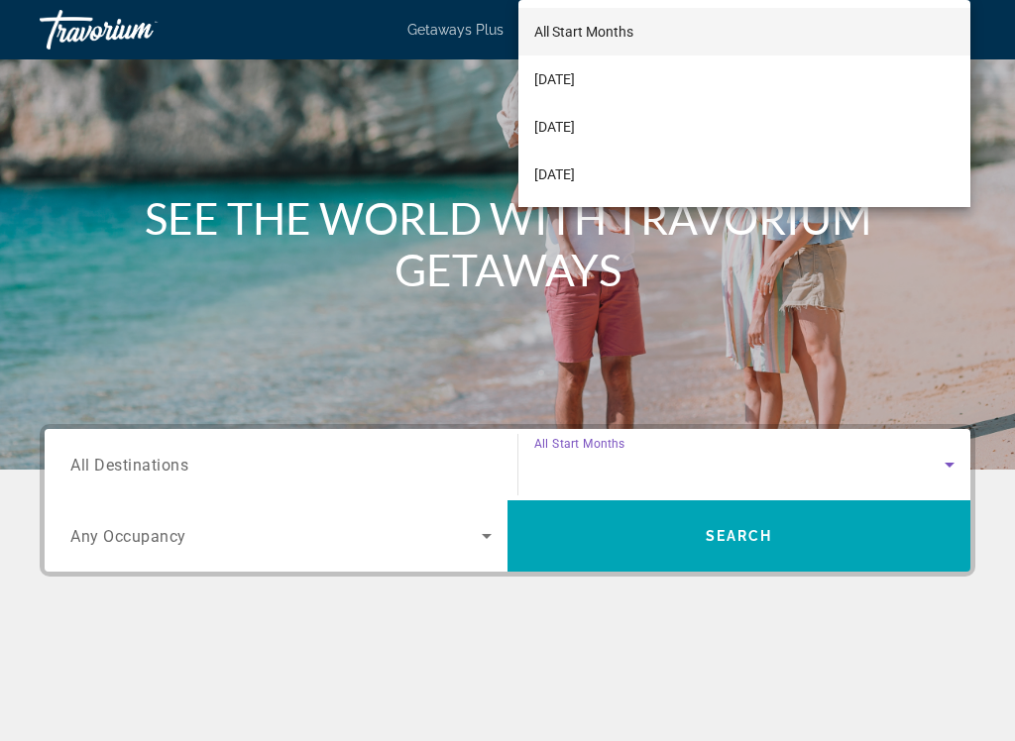
scroll to position [401, 0]
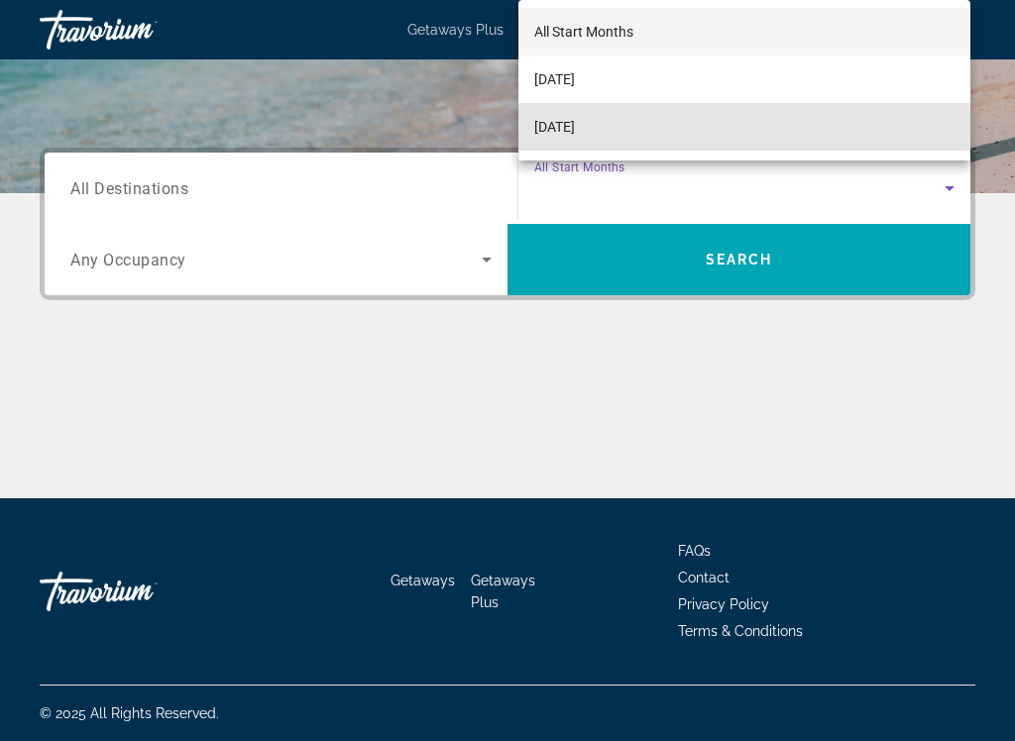
click at [575, 137] on span "[DATE]" at bounding box center [554, 127] width 41 height 24
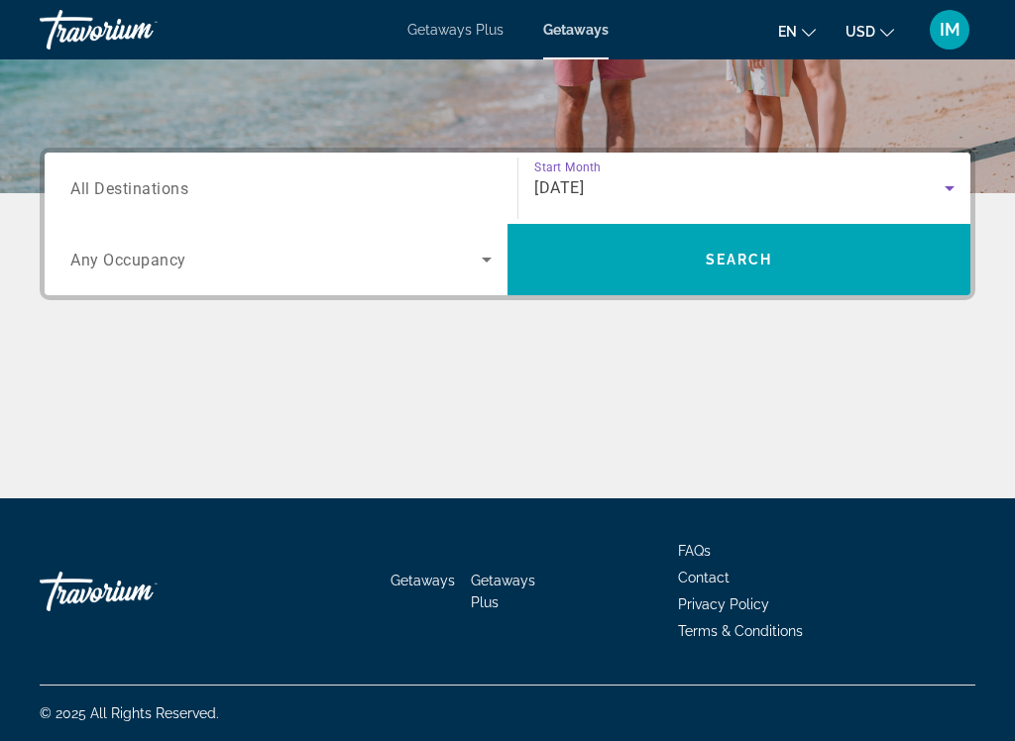
click at [733, 284] on span "Search widget" at bounding box center [738, 259] width 463 height 71
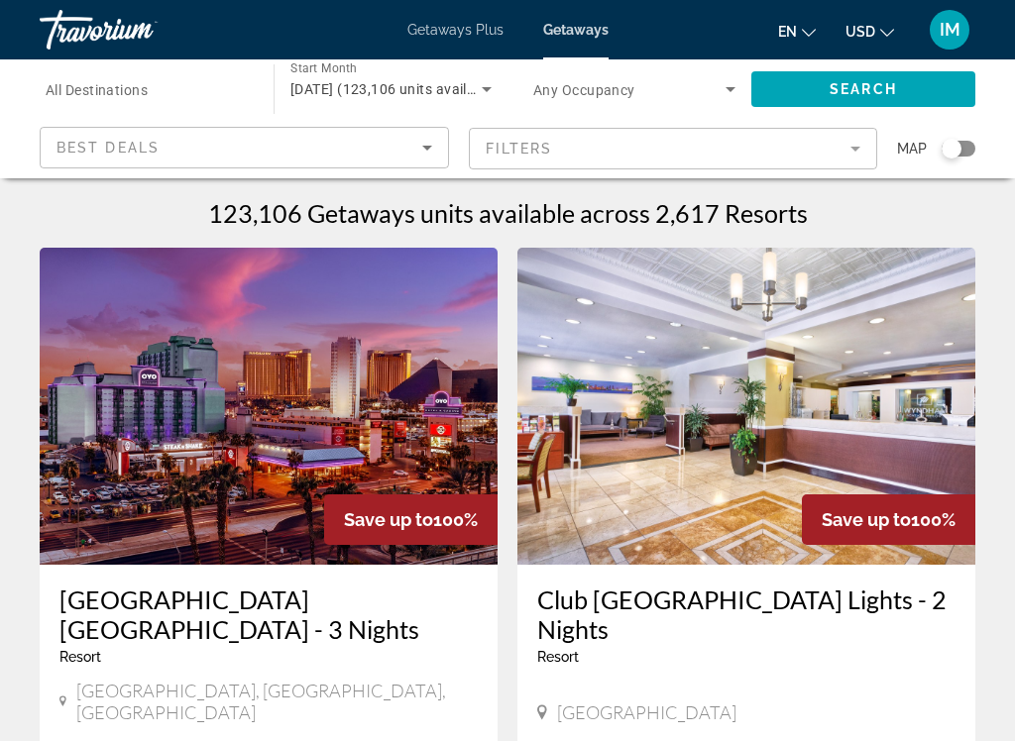
click at [89, 90] on span "All Destinations" at bounding box center [97, 90] width 102 height 16
click at [89, 90] on input "Destination All Destinations" at bounding box center [147, 90] width 202 height 24
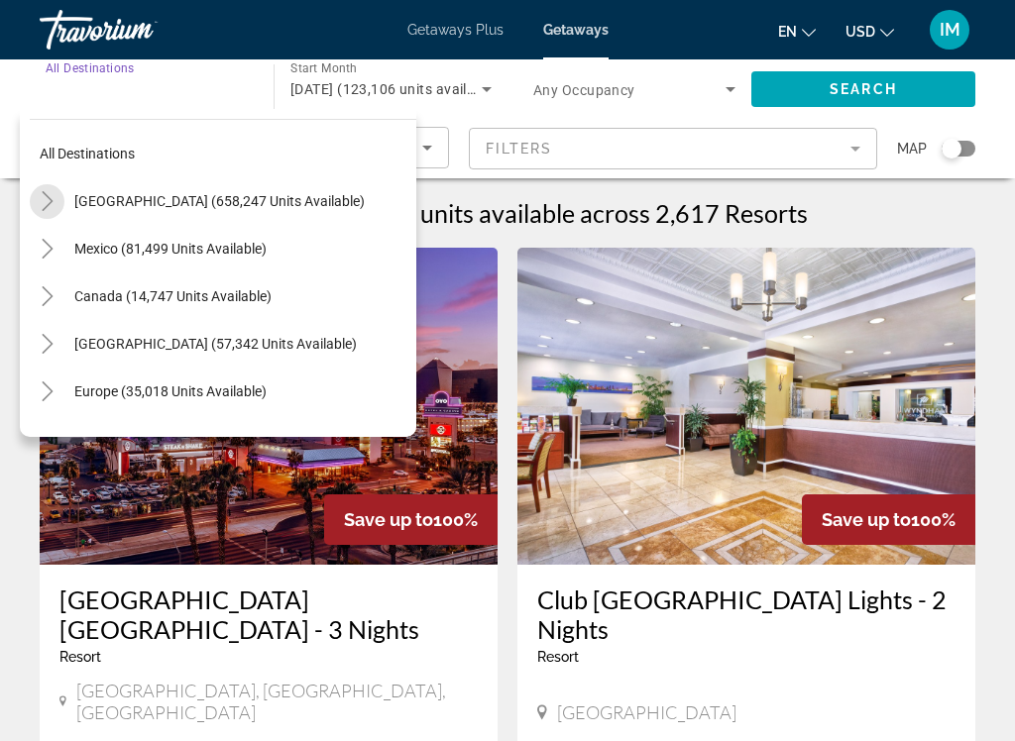
click at [35, 203] on mat-icon "Toggle United States (658,247 units available)" at bounding box center [47, 201] width 35 height 35
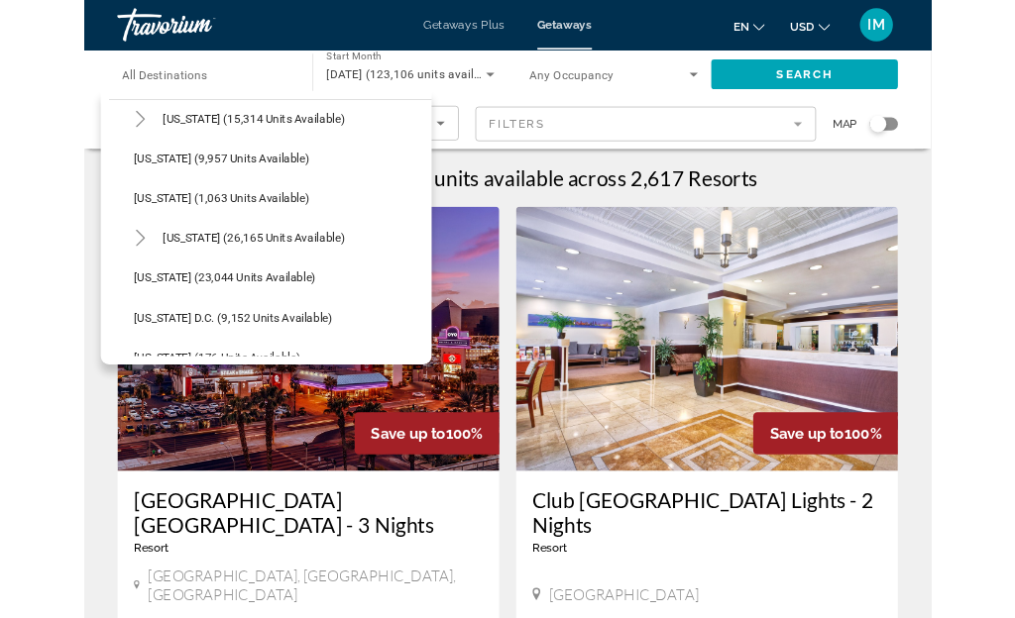
scroll to position [1868, 0]
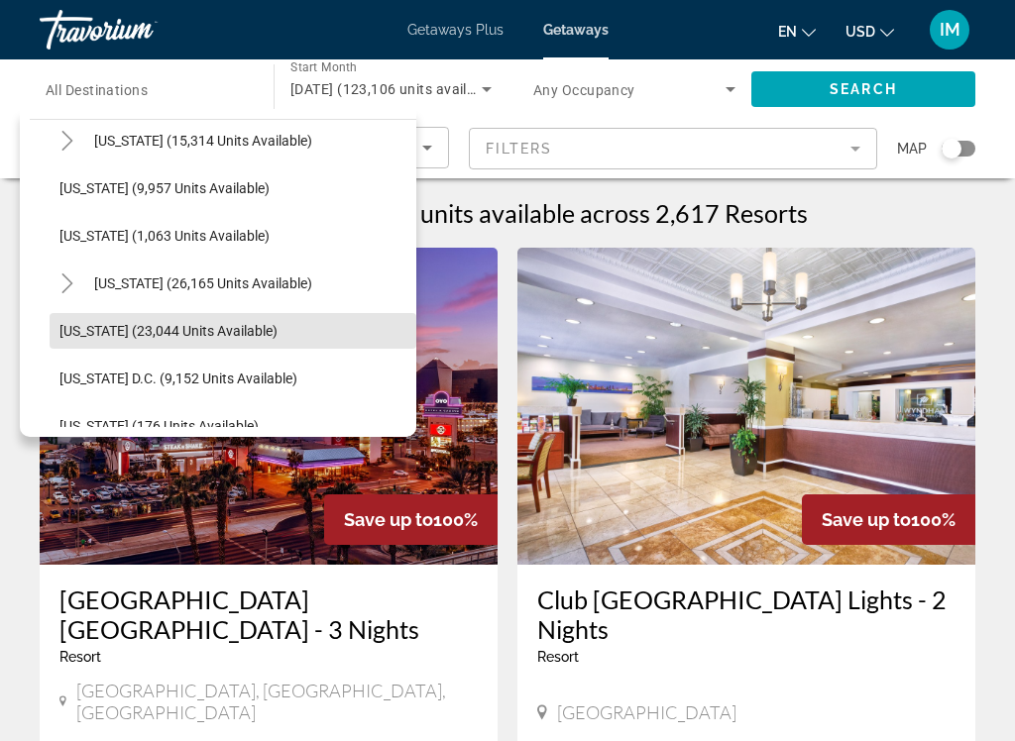
click at [118, 336] on span "Washington (23,044 units available)" at bounding box center [168, 331] width 218 height 16
type input "**********"
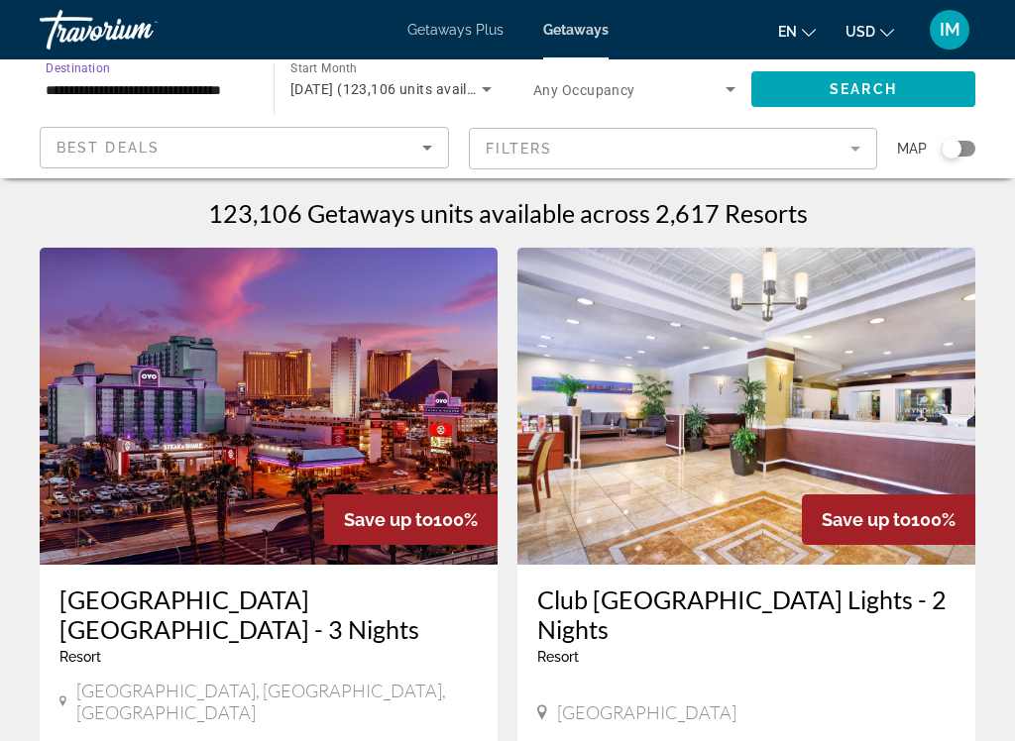
click at [888, 100] on span "Search widget" at bounding box center [863, 89] width 224 height 48
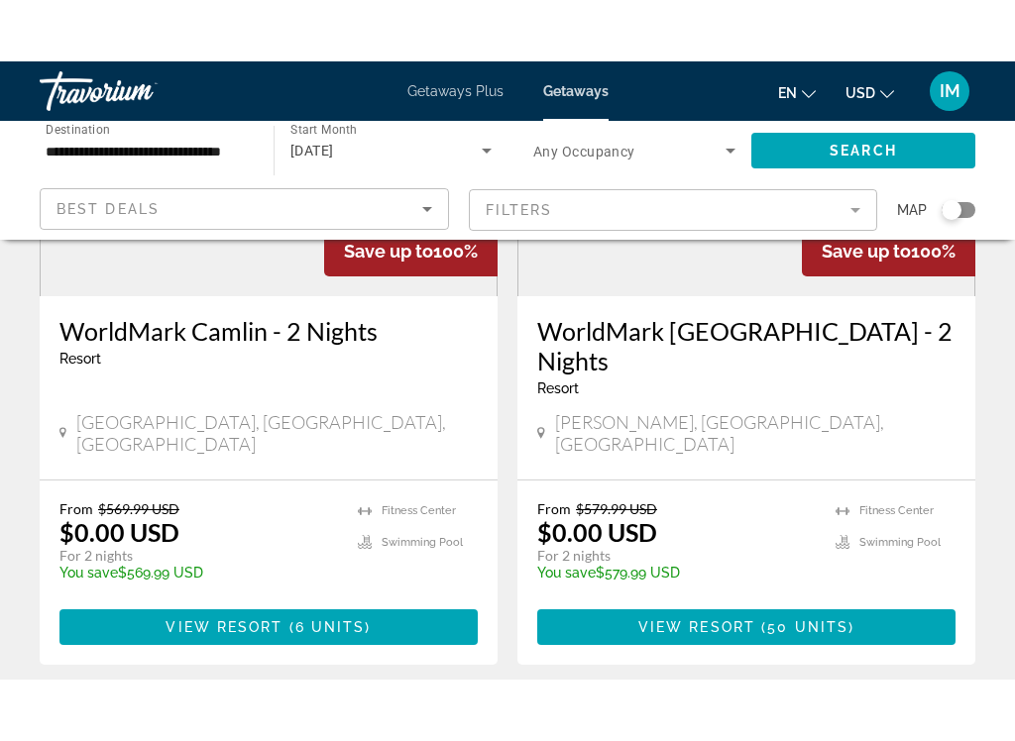
scroll to position [335, 0]
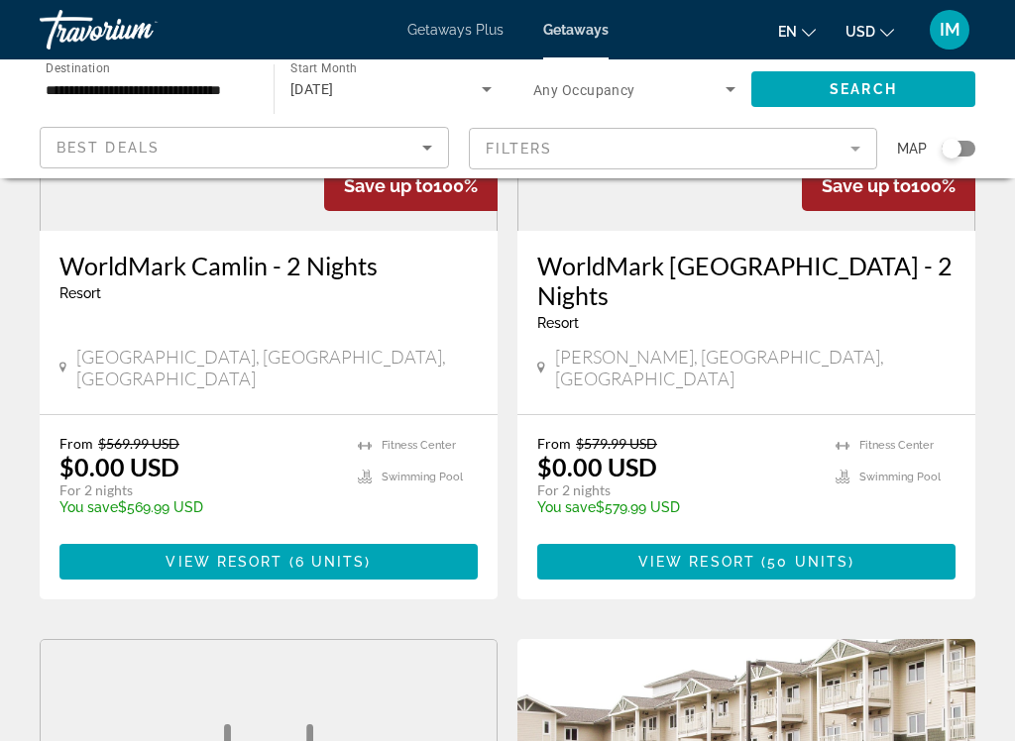
click at [116, 268] on h3 "WorldMark Camlin - 2 Nights" at bounding box center [268, 266] width 418 height 30
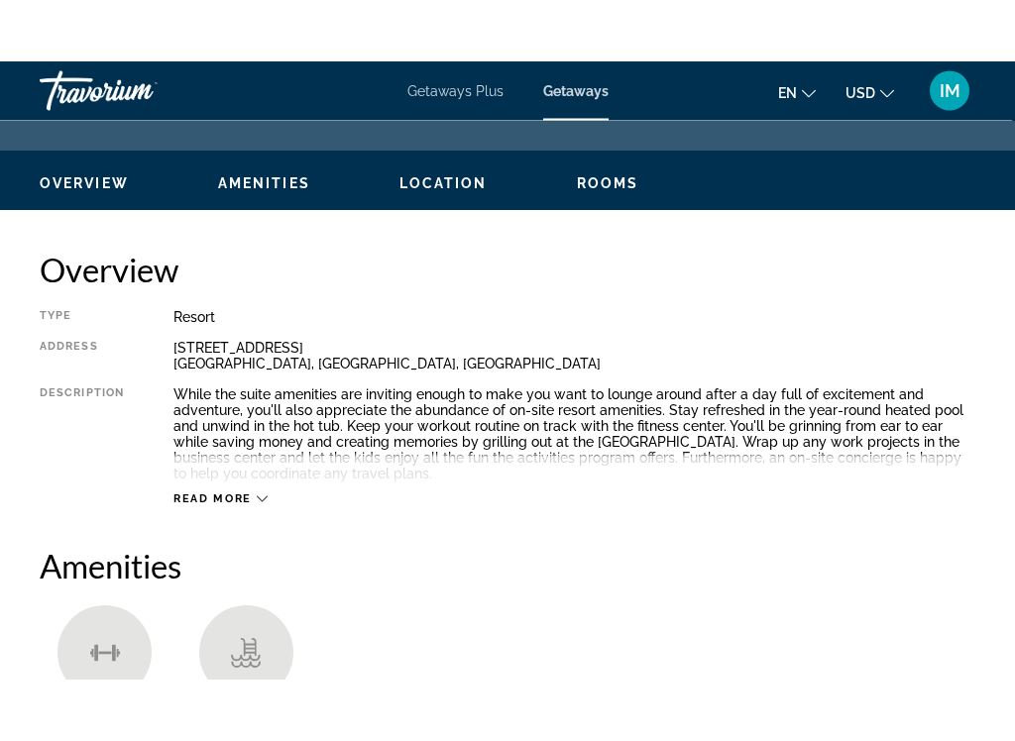
scroll to position [129, 0]
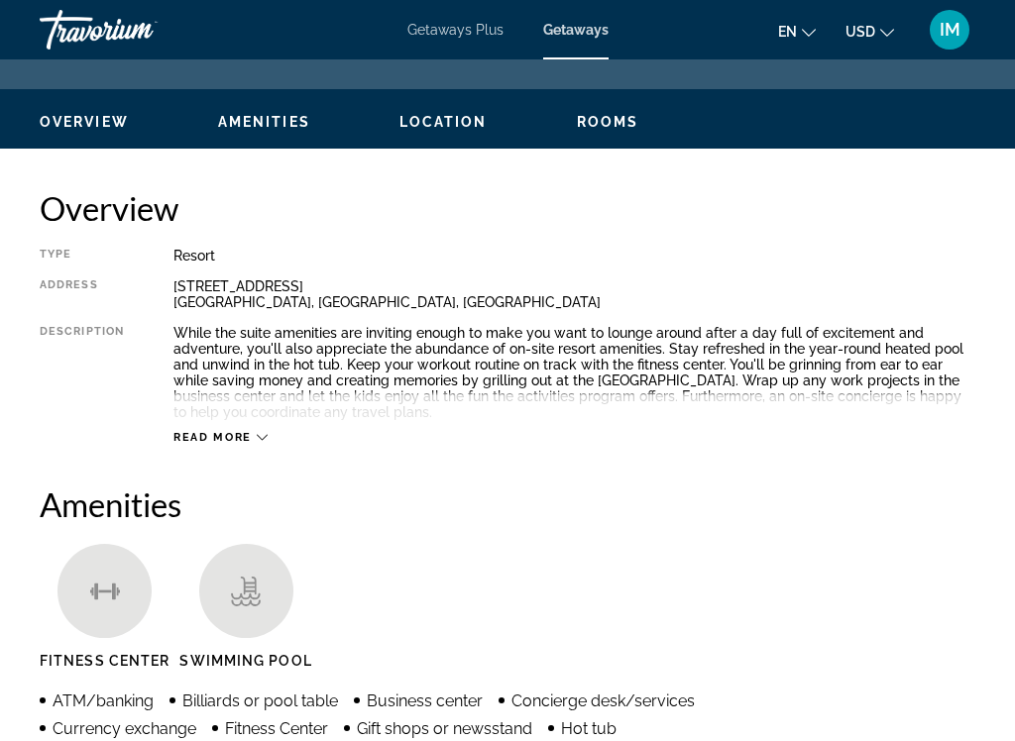
click at [222, 433] on span "Read more" at bounding box center [212, 437] width 78 height 13
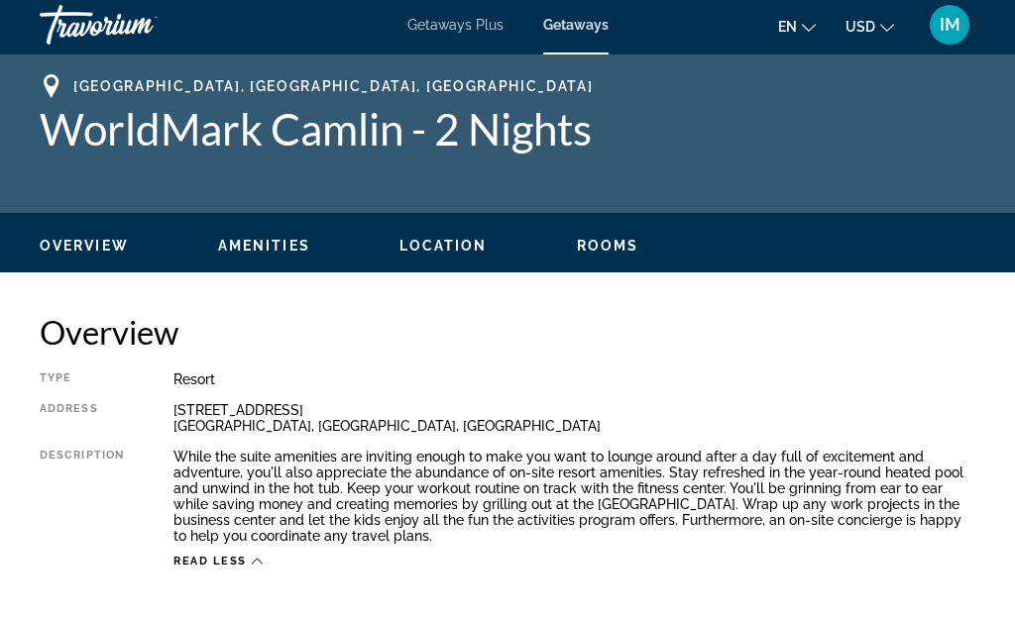
scroll to position [5, 0]
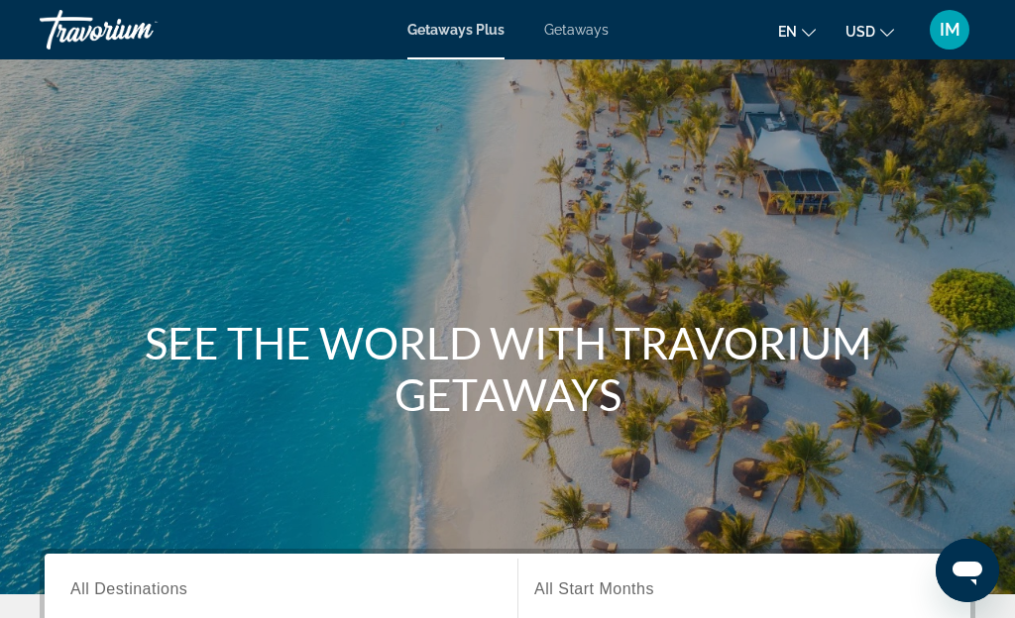
click at [100, 572] on div "Search widget" at bounding box center [280, 590] width 421 height 56
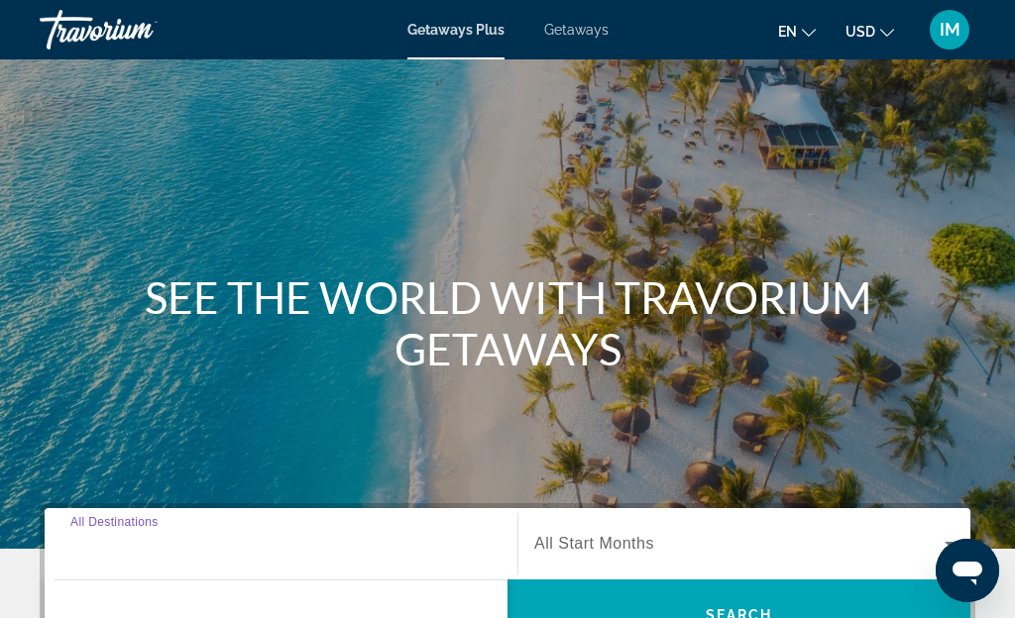
scroll to position [484, 0]
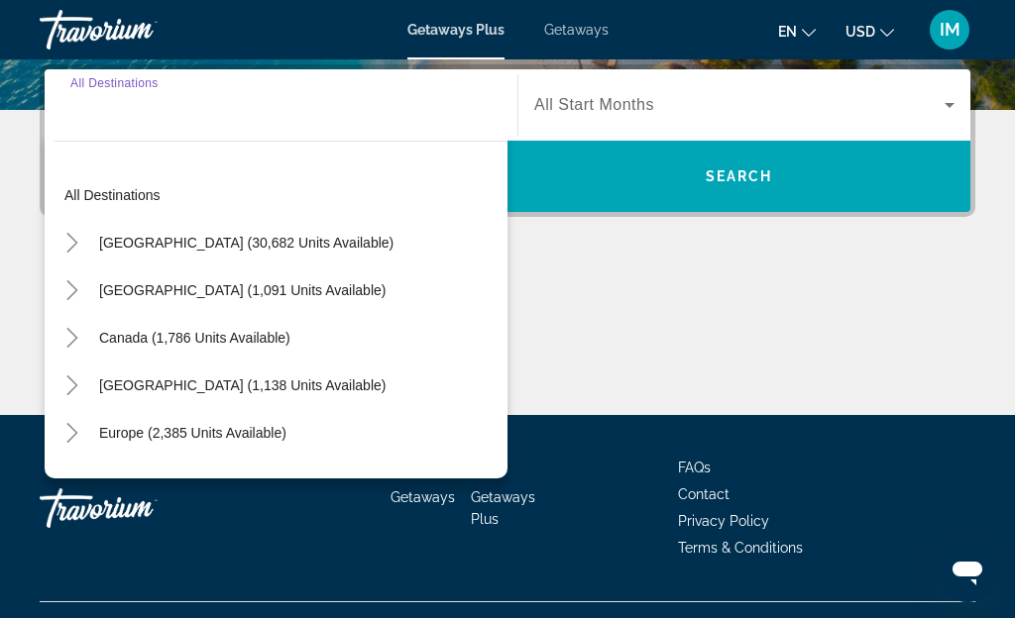
click at [59, 234] on mat-icon "Toggle United States (30,682 units available)" at bounding box center [71, 243] width 35 height 35
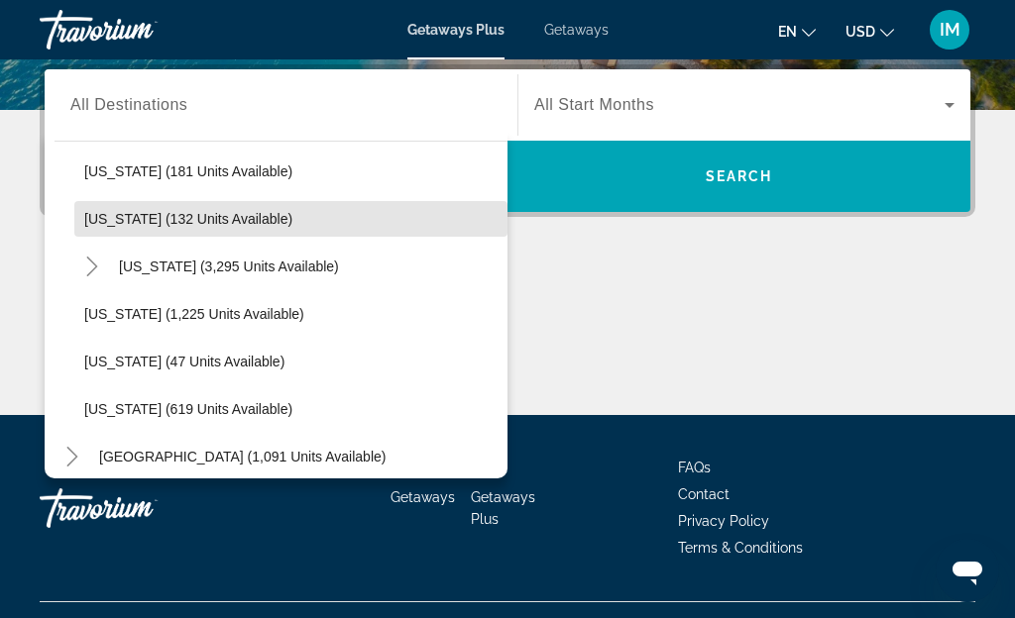
scroll to position [1689, 0]
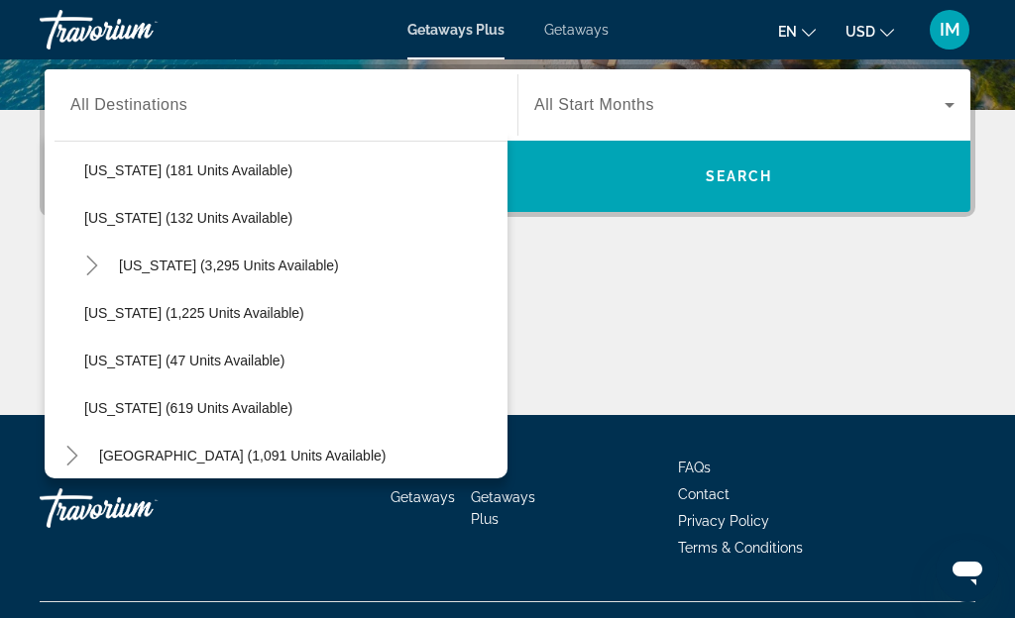
click at [209, 312] on span "[US_STATE] (1,225 units available)" at bounding box center [194, 313] width 220 height 16
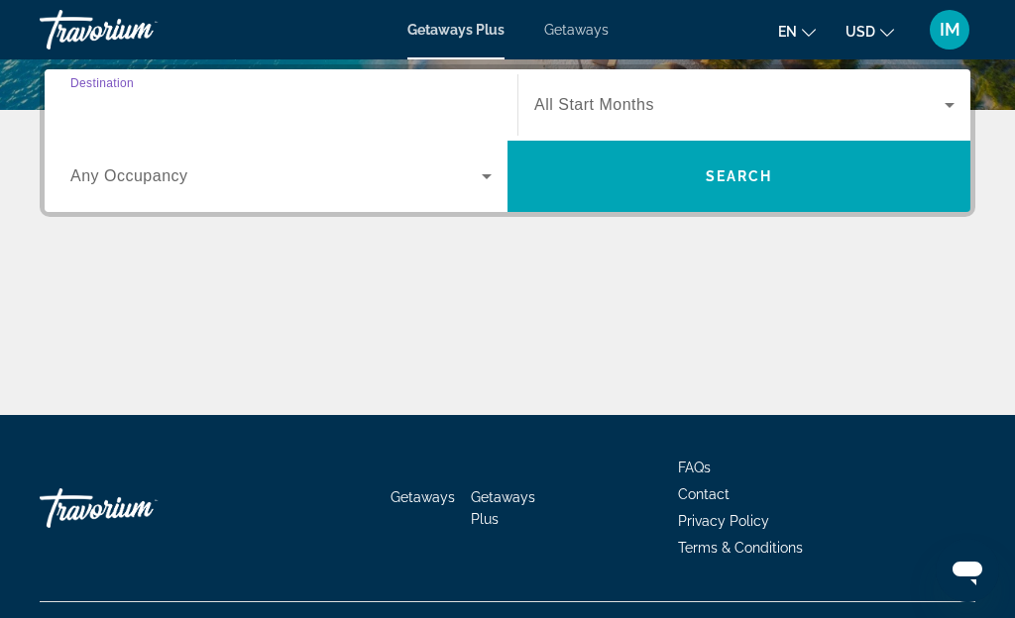
type input "**********"
click at [690, 101] on span "Search widget" at bounding box center [739, 105] width 410 height 24
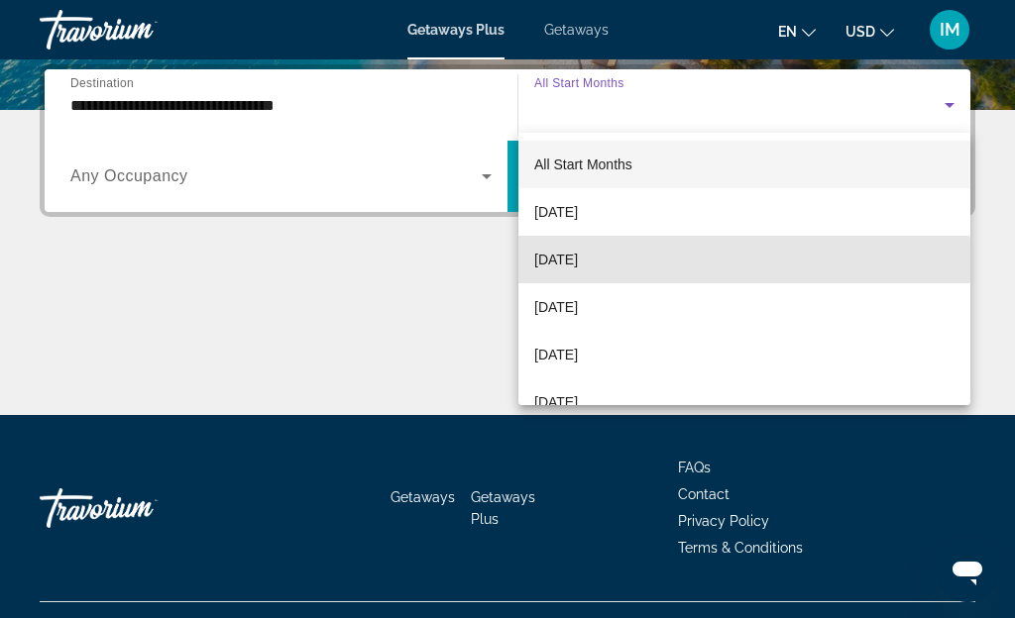
click at [619, 267] on mat-option "[DATE]" at bounding box center [744, 260] width 452 height 48
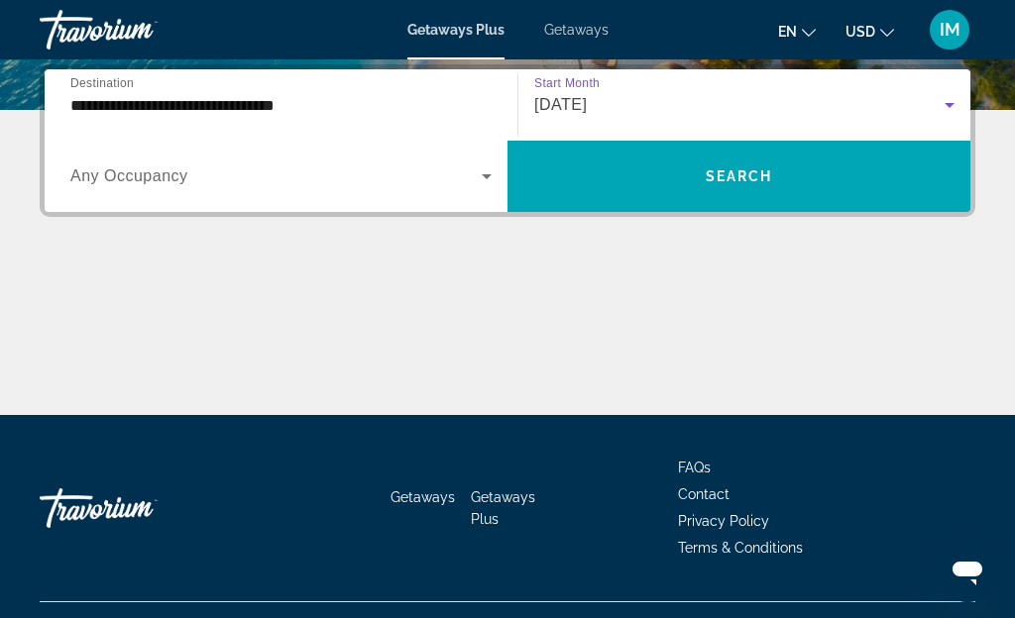
click at [753, 177] on span "Search" at bounding box center [738, 176] width 67 height 16
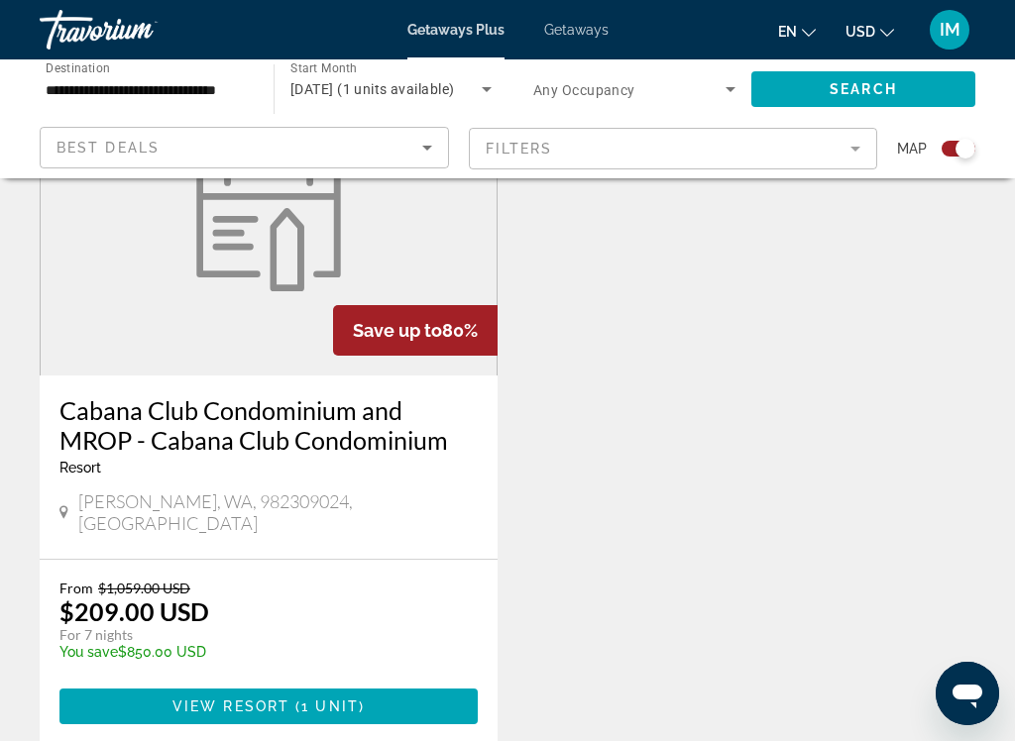
scroll to position [814, 0]
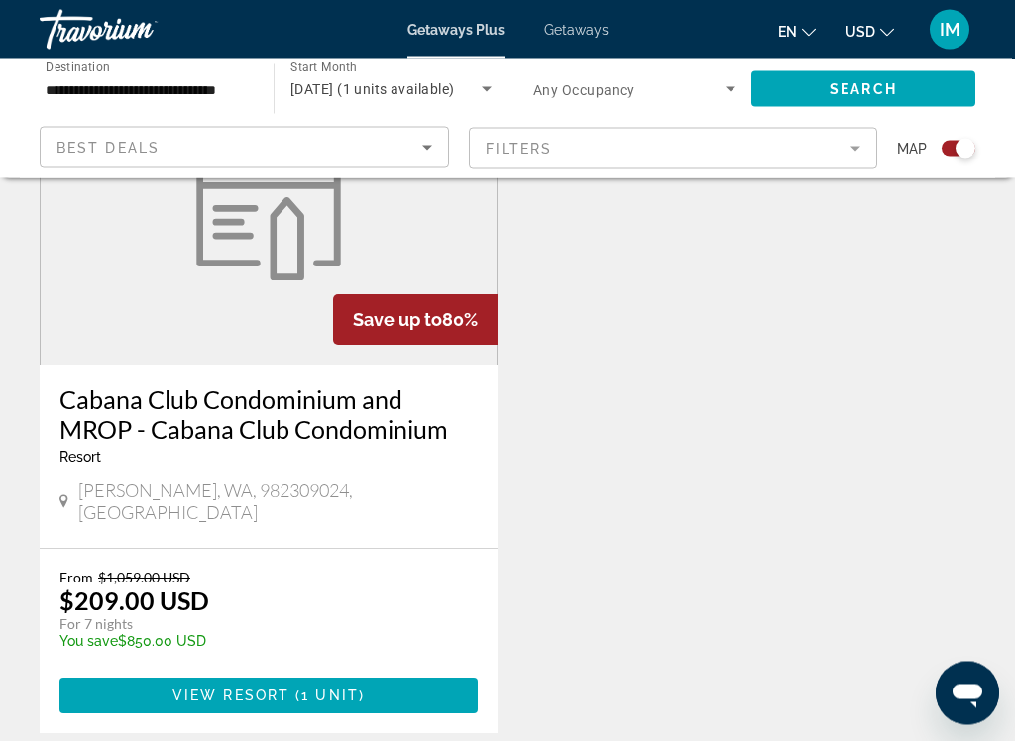
click at [182, 416] on h3 "Cabana Club Condominium and MROP - Cabana Club Condominium" at bounding box center [268, 414] width 418 height 59
